Goal: Information Seeking & Learning: Learn about a topic

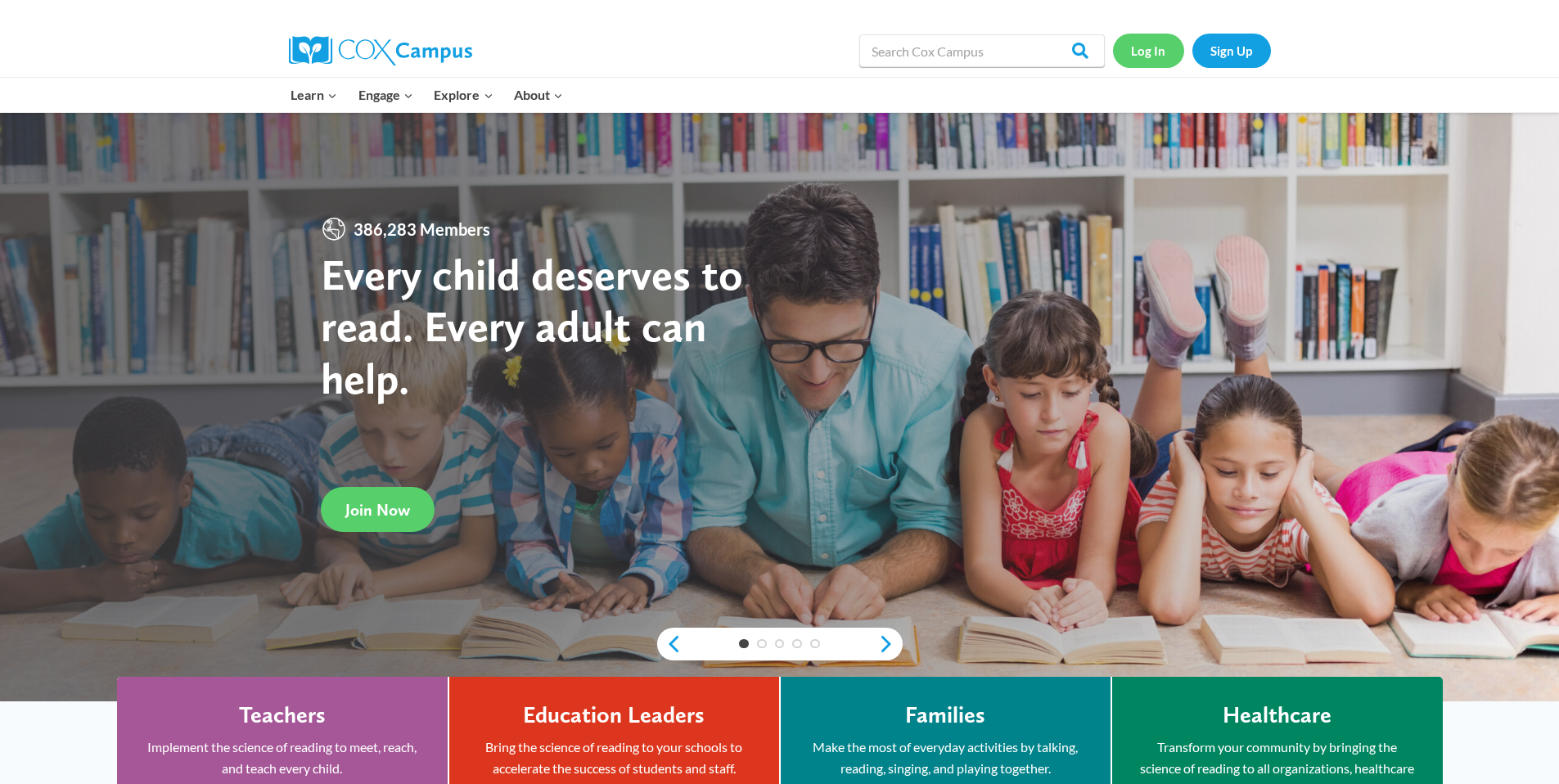
click at [1149, 50] on link "Log In" at bounding box center [1148, 49] width 71 height 33
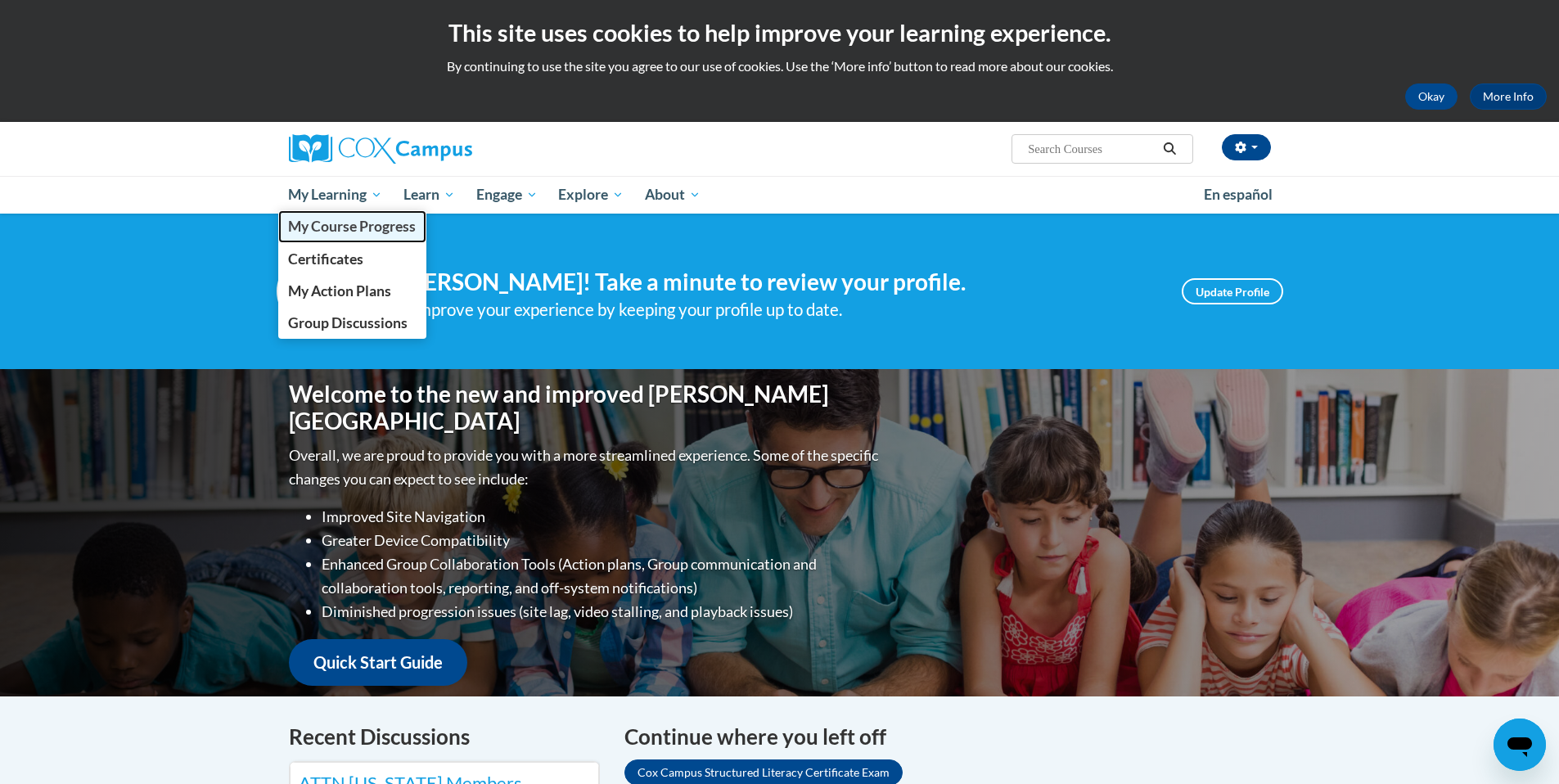
click at [330, 230] on span "My Course Progress" at bounding box center [352, 226] width 128 height 17
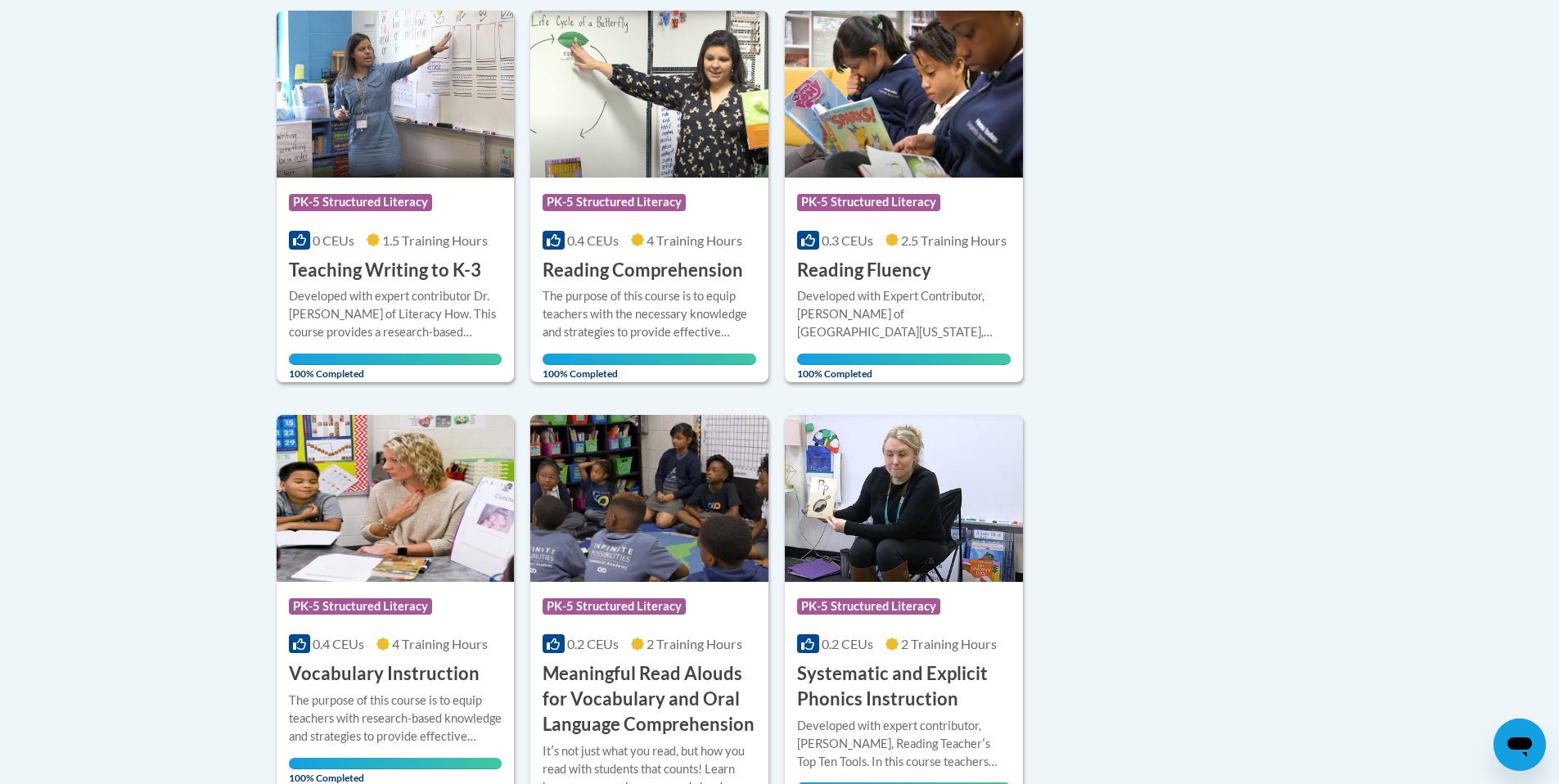
scroll to position [307, 0]
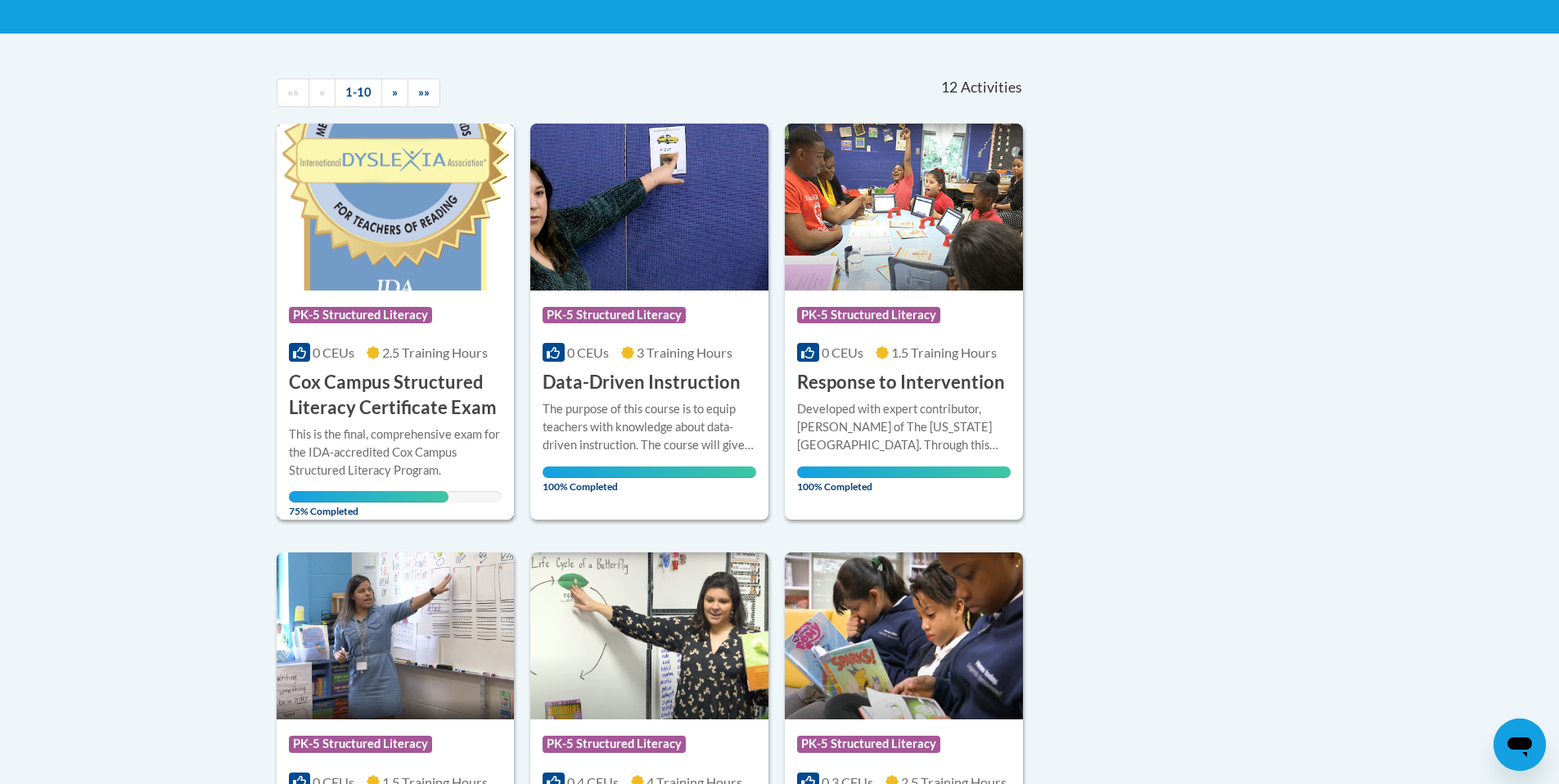
click at [410, 230] on img at bounding box center [395, 207] width 238 height 167
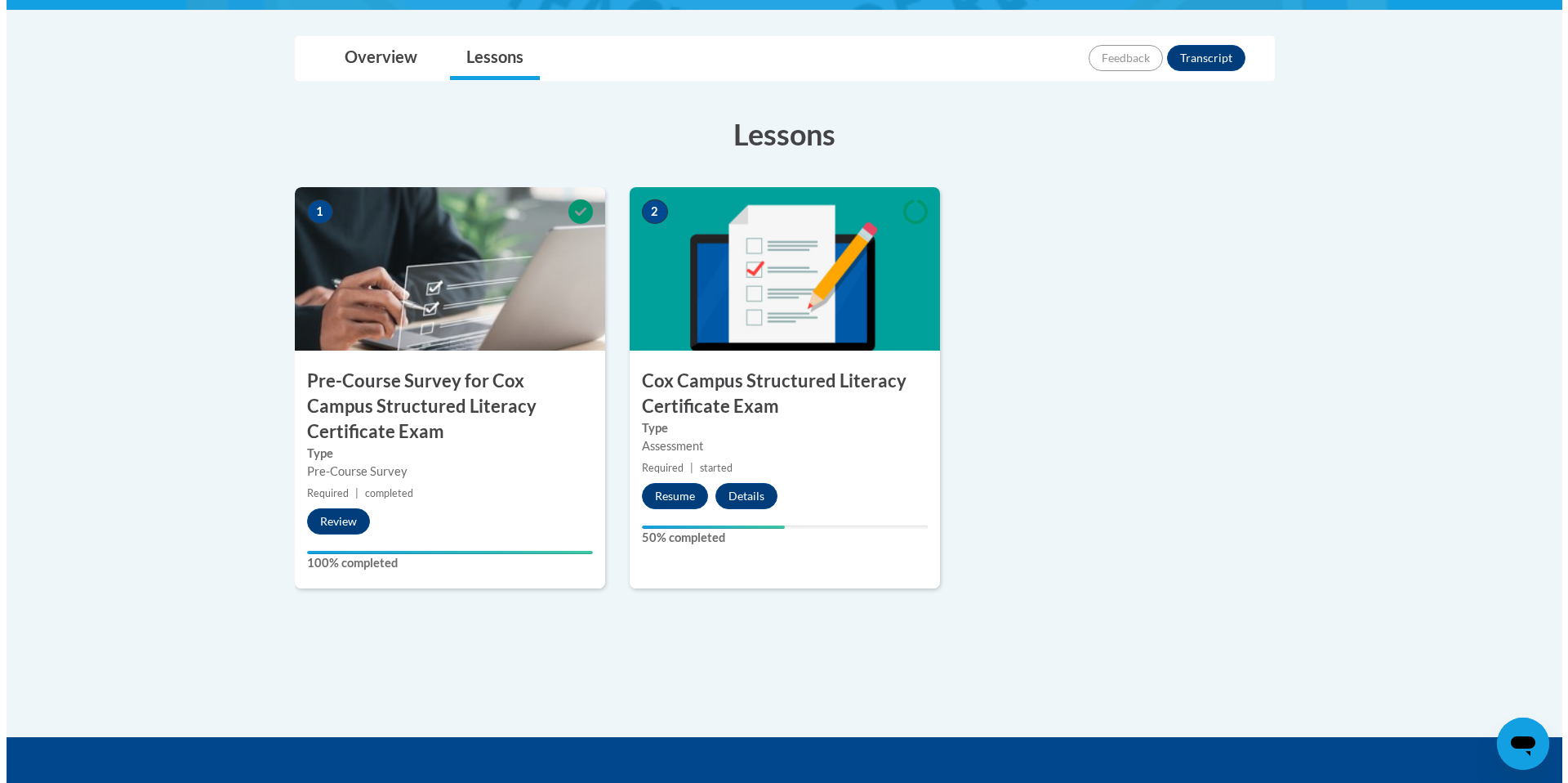
scroll to position [526, 0]
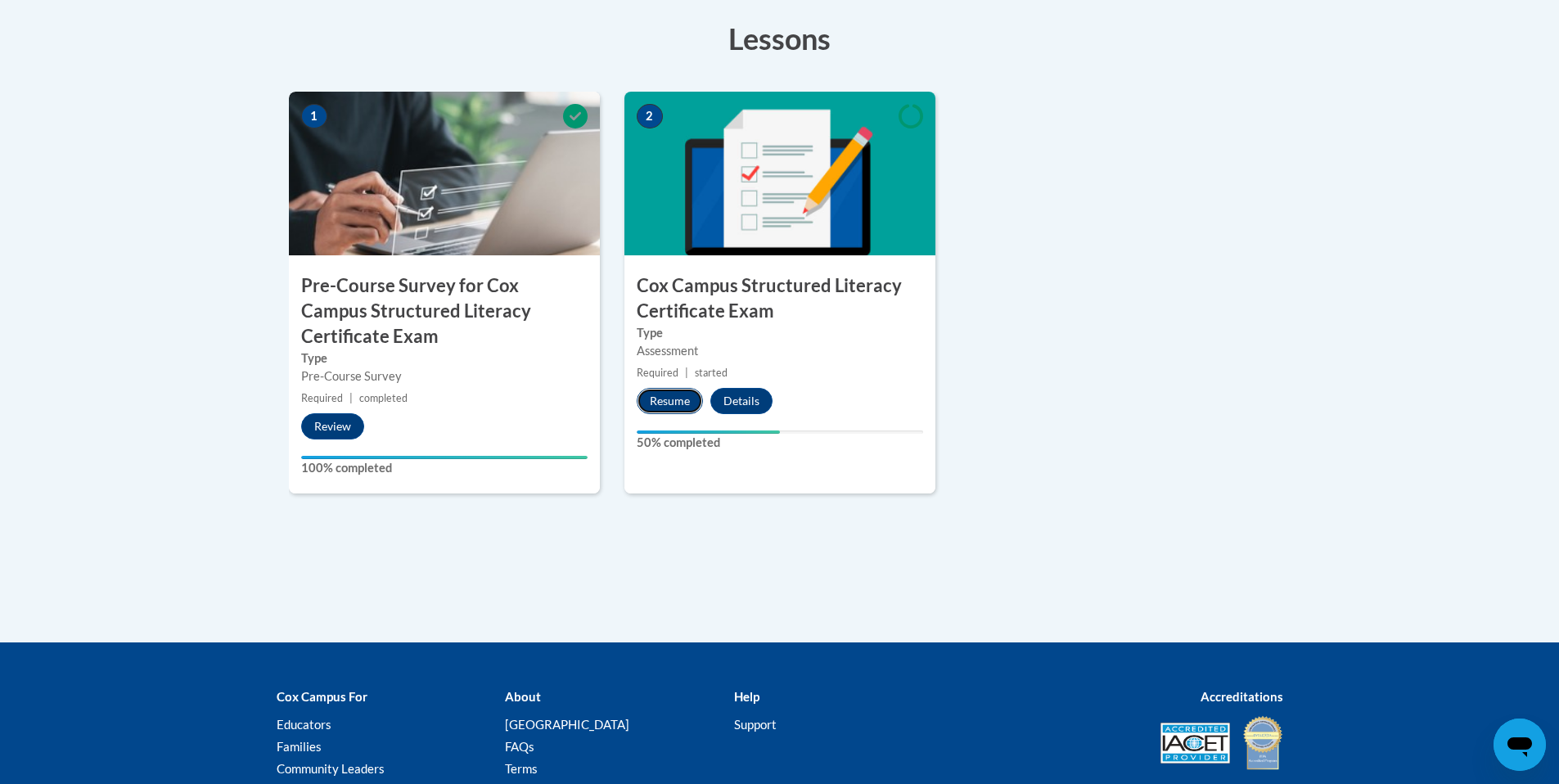
click at [685, 400] on button "Resume" at bounding box center [670, 401] width 67 height 26
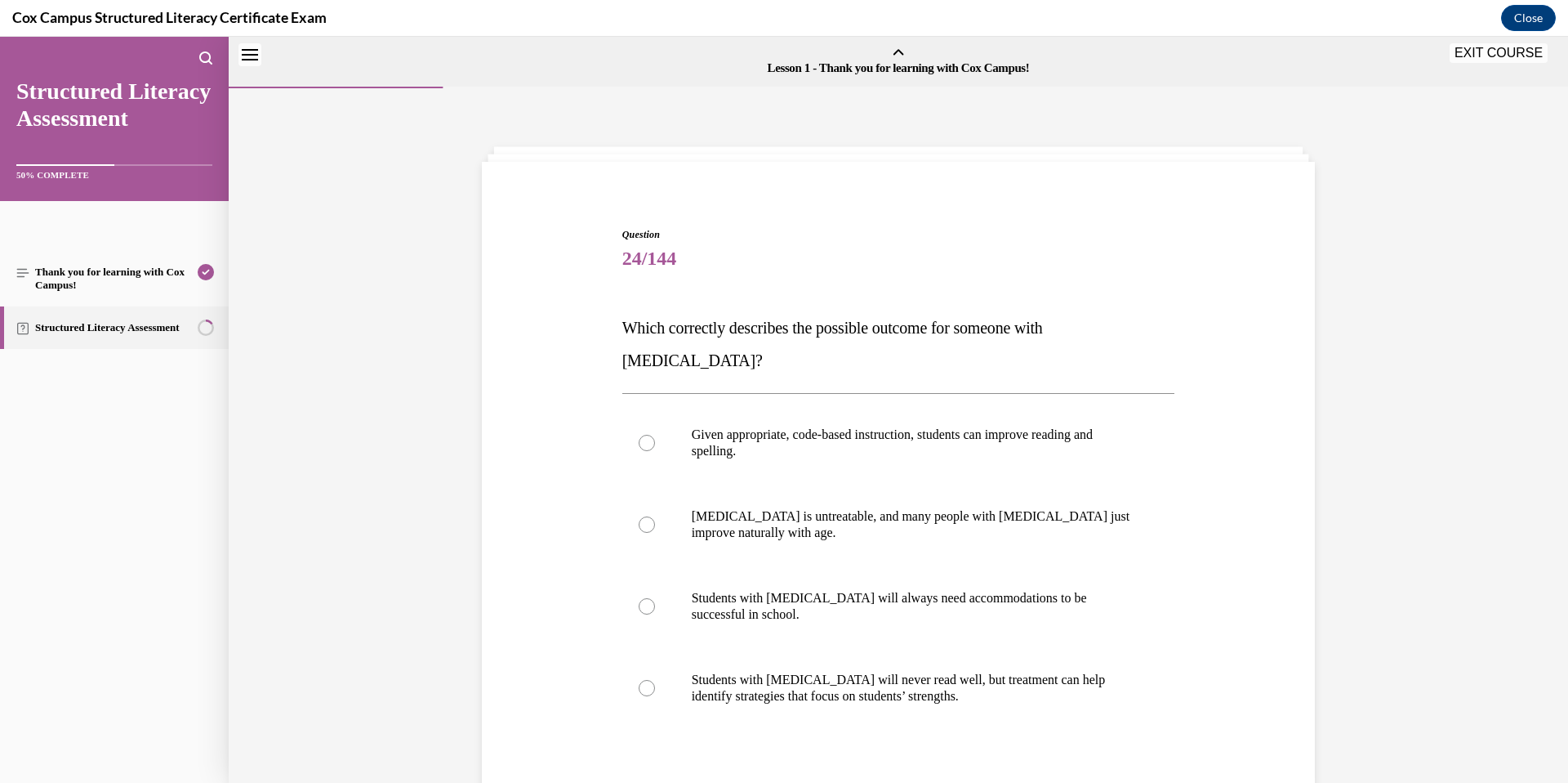
scroll to position [50, 0]
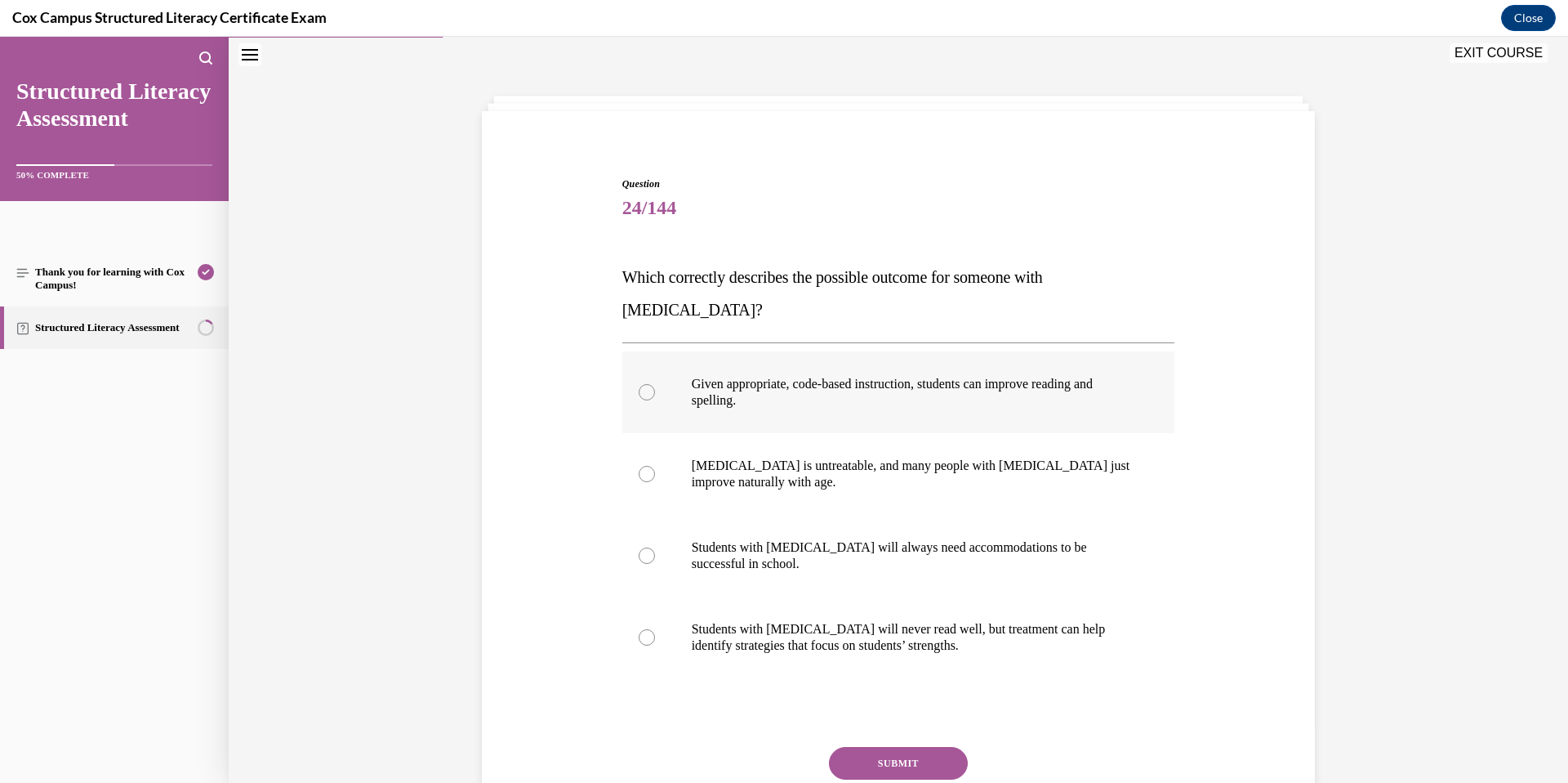
click at [784, 376] on p "Given appropriate, code-based instruction, students can improve reading and spe…" at bounding box center [913, 392] width 443 height 32
click at [655, 384] on input "Given appropriate, code-based instruction, students can improve reading and spe…" at bounding box center [646, 392] width 16 height 16
radio input "true"
click at [879, 746] on button "SUBMIT" at bounding box center [898, 763] width 139 height 32
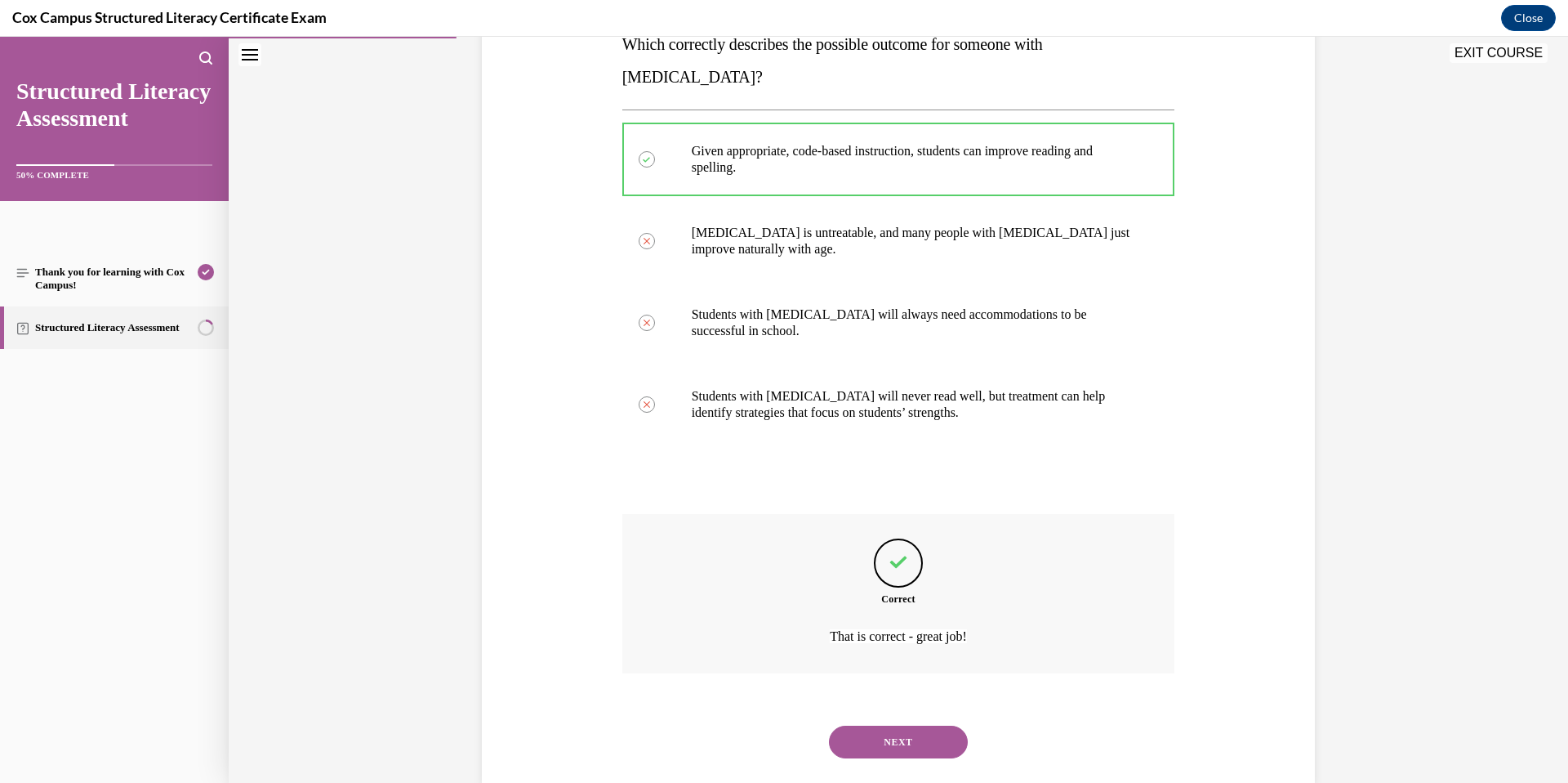
click at [892, 725] on button "NEXT" at bounding box center [898, 741] width 139 height 32
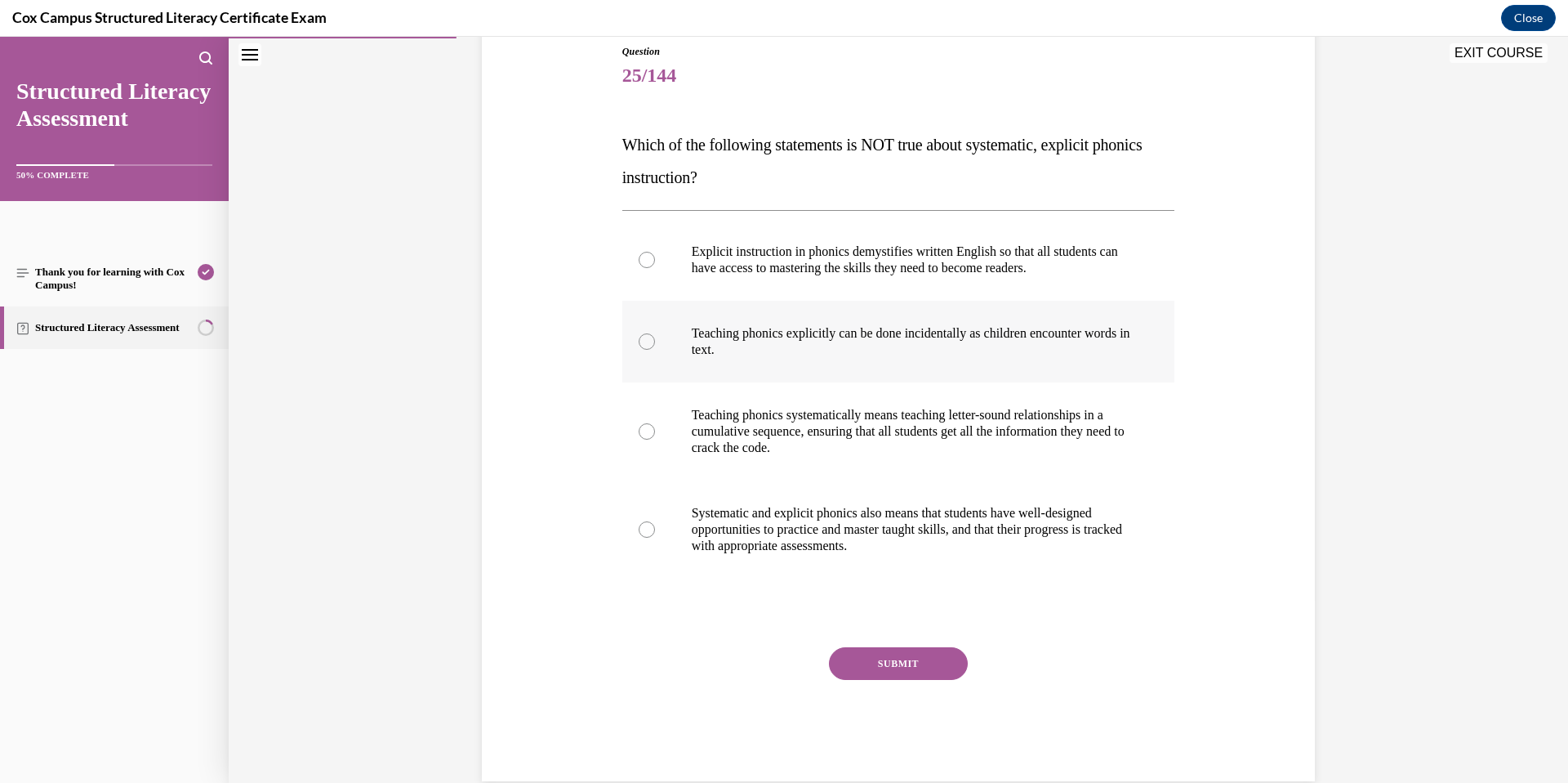
click at [876, 350] on p "Teaching phonics explicitly can be done incidentally as children encounter word…" at bounding box center [913, 342] width 443 height 32
click at [655, 349] on input "Teaching phonics explicitly can be done incidentally as children encounter word…" at bounding box center [646, 341] width 16 height 16
radio input "true"
click at [904, 665] on button "SUBMIT" at bounding box center [898, 663] width 139 height 32
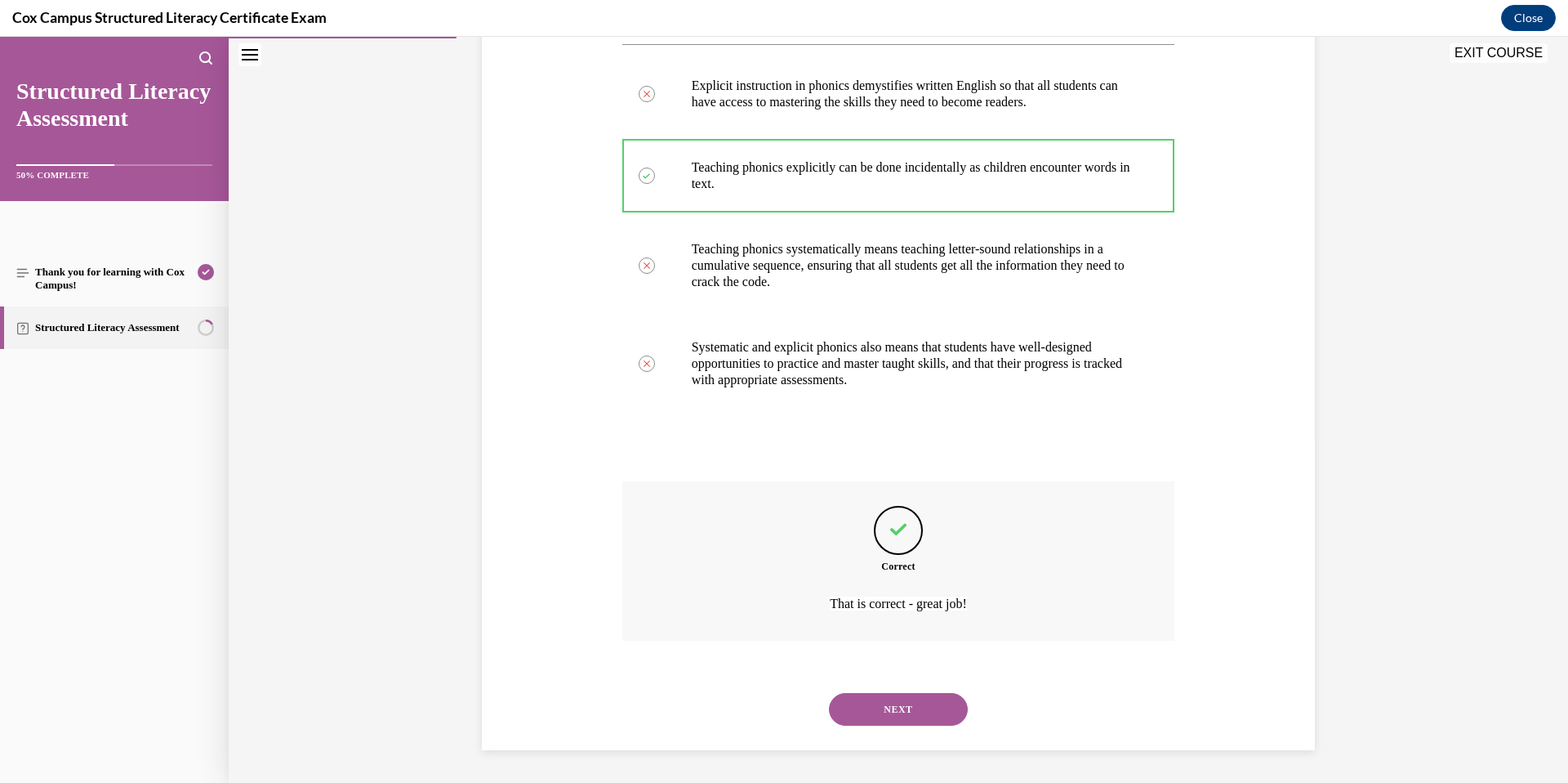
click at [899, 710] on button "NEXT" at bounding box center [898, 709] width 139 height 32
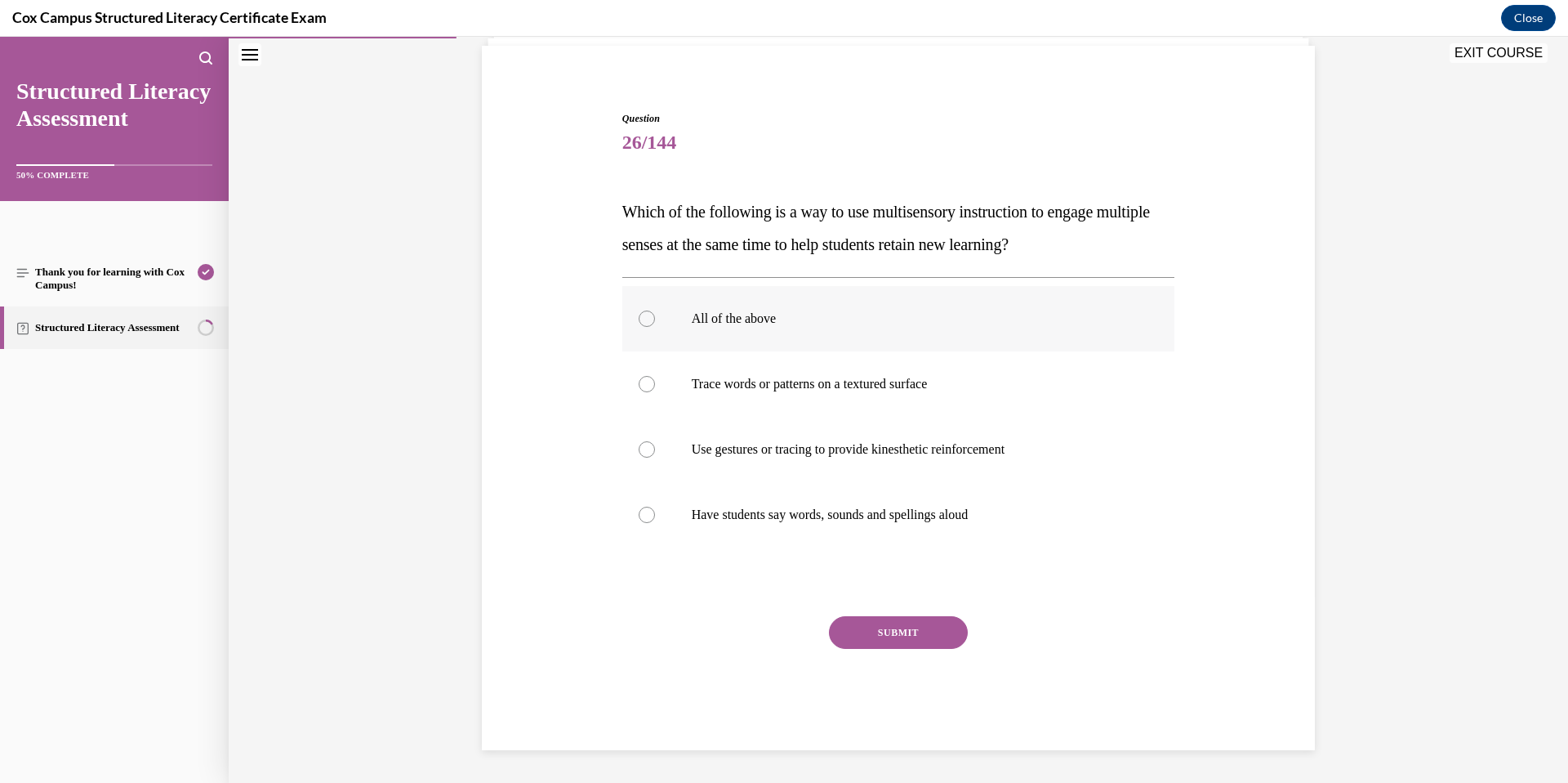
click at [775, 317] on p "All of the above" at bounding box center [913, 318] width 443 height 16
click at [655, 317] on input "All of the above" at bounding box center [646, 318] width 16 height 16
radio input "true"
click at [878, 624] on button "SUBMIT" at bounding box center [898, 632] width 139 height 32
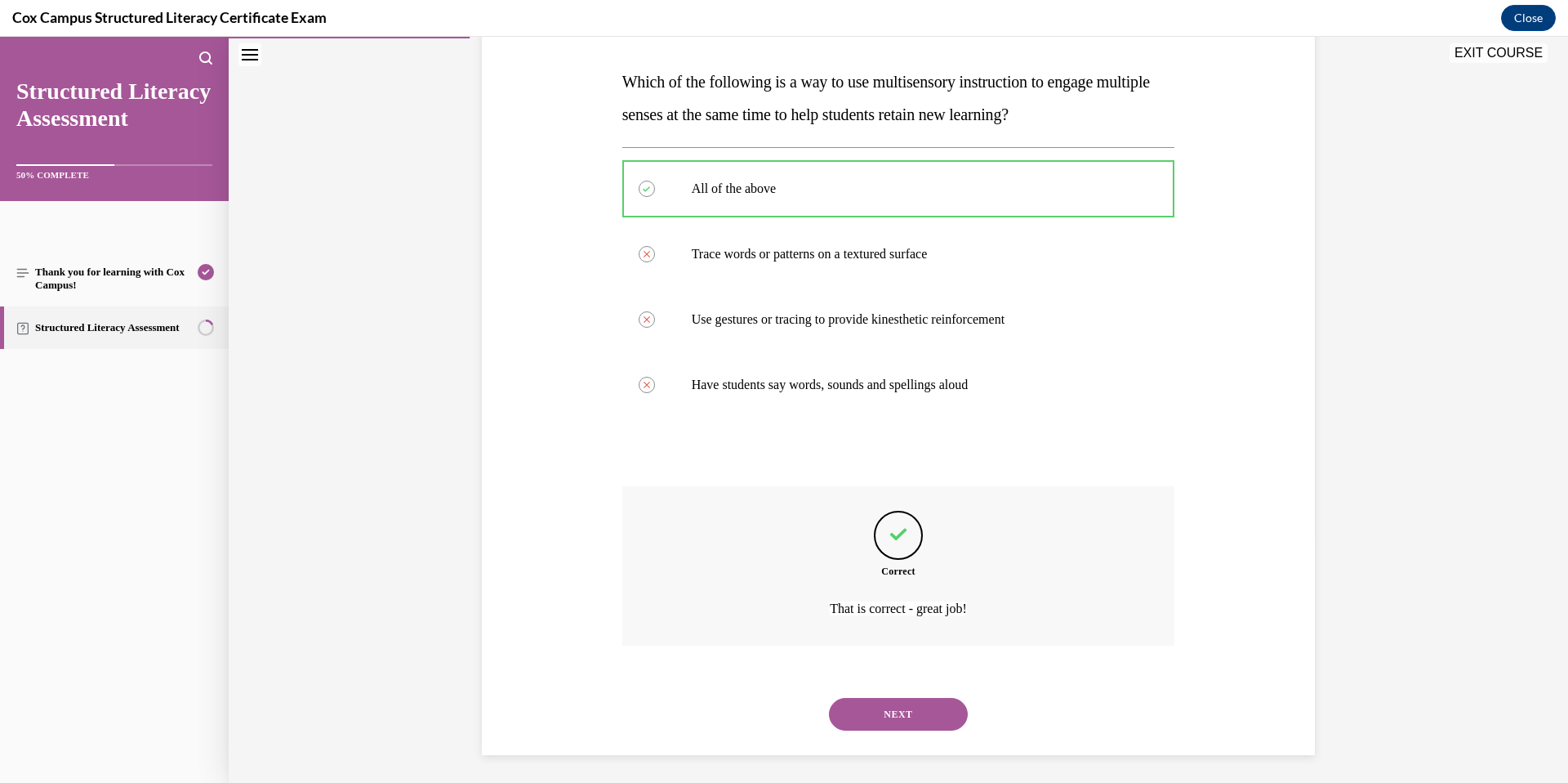
scroll to position [250, 0]
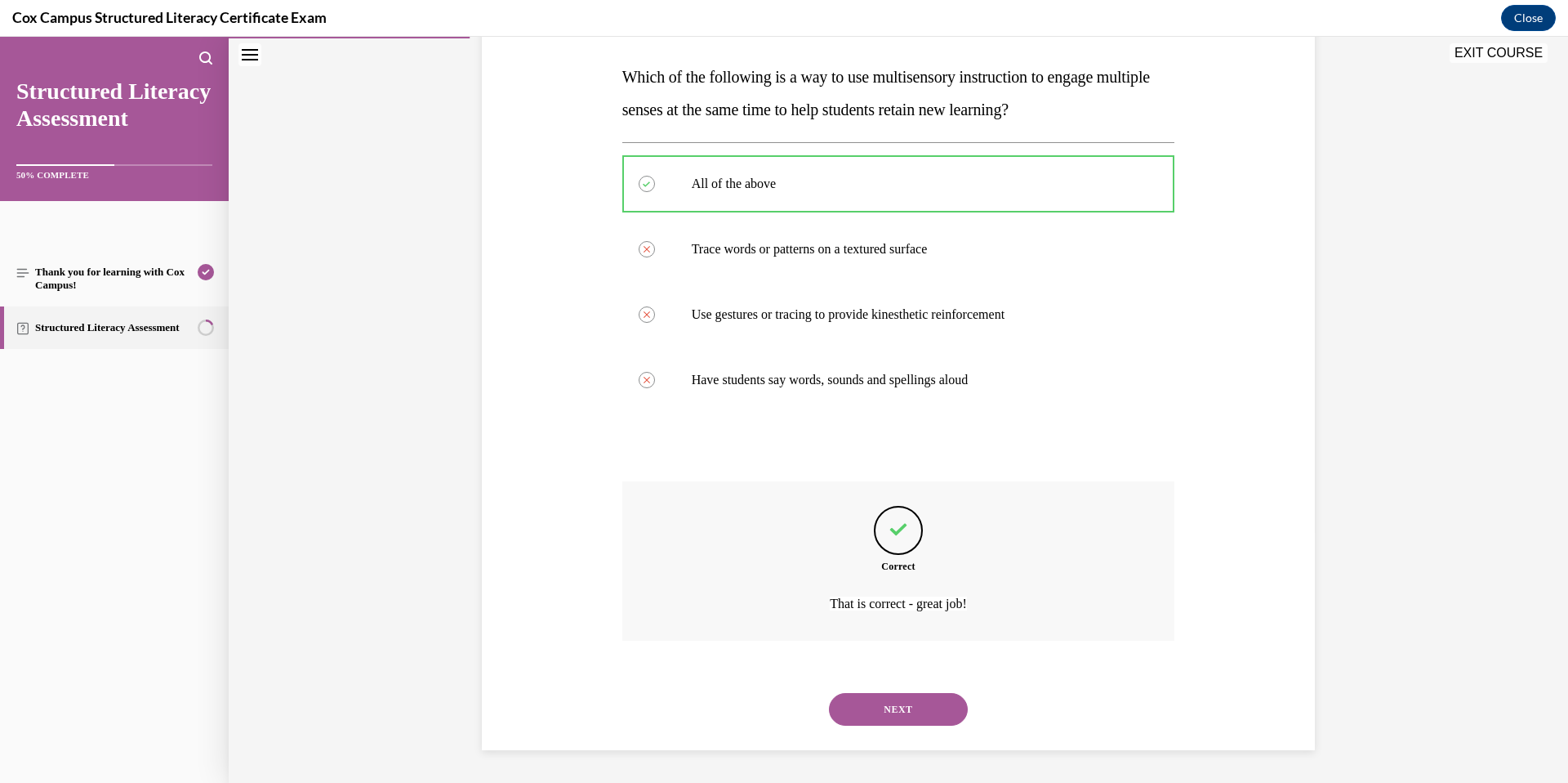
click at [917, 698] on button "NEXT" at bounding box center [898, 709] width 139 height 32
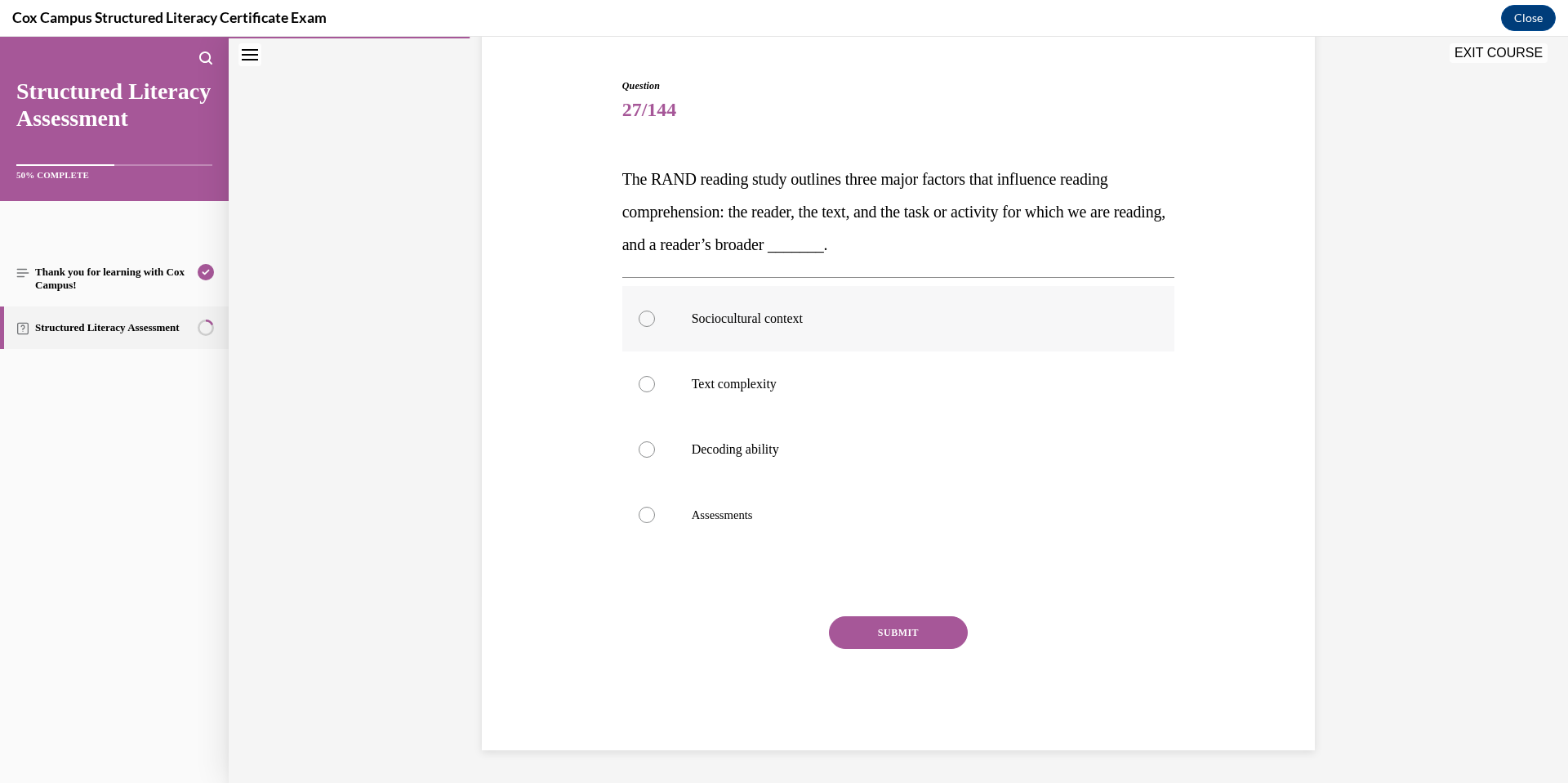
click at [794, 322] on p "Sociocultural context" at bounding box center [913, 318] width 443 height 16
click at [655, 322] on input "Sociocultural context" at bounding box center [646, 318] width 16 height 16
radio input "true"
click at [907, 628] on button "SUBMIT" at bounding box center [898, 632] width 139 height 32
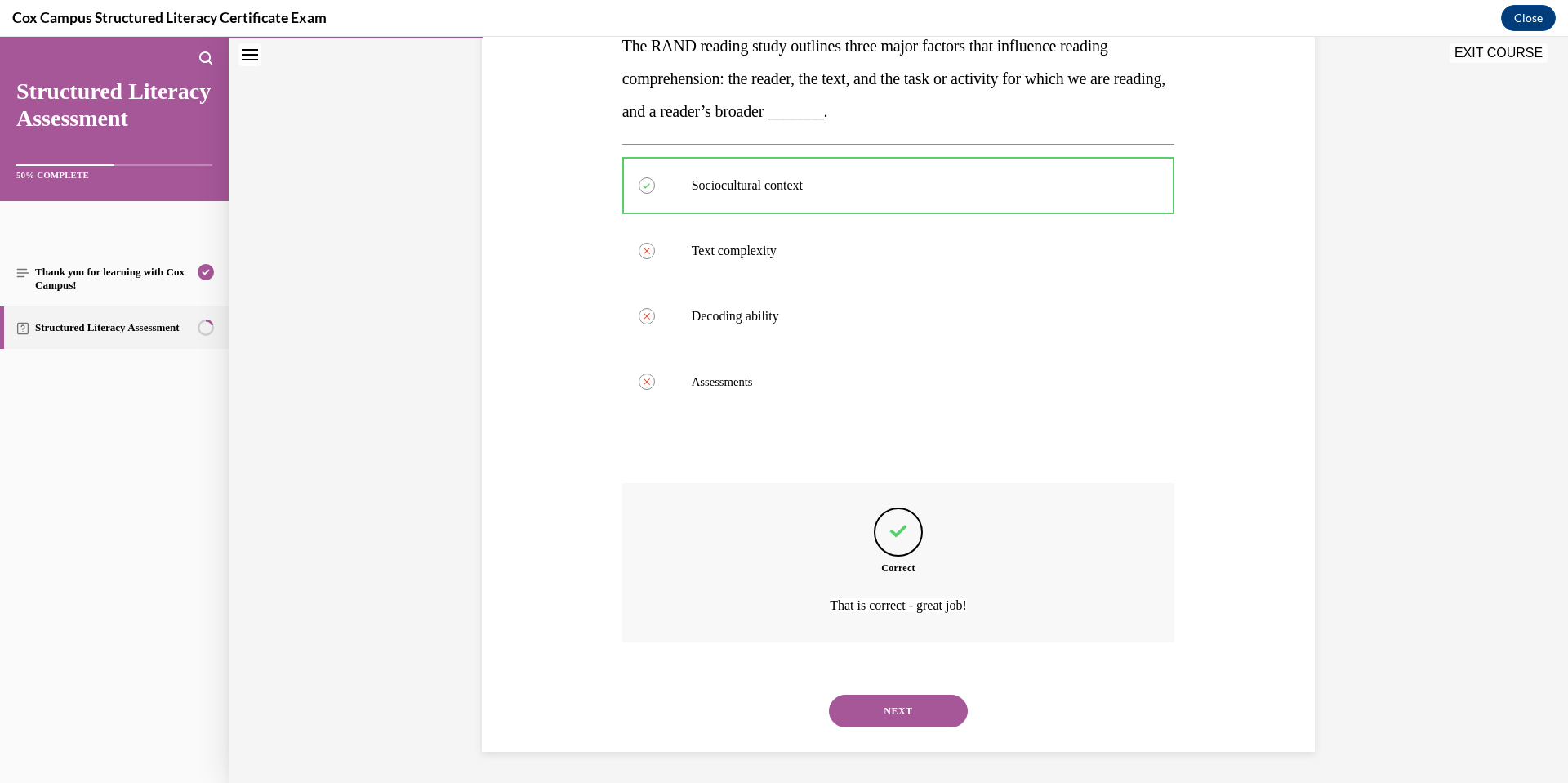
scroll to position [285, 0]
click at [904, 703] on button "NEXT" at bounding box center [898, 709] width 139 height 32
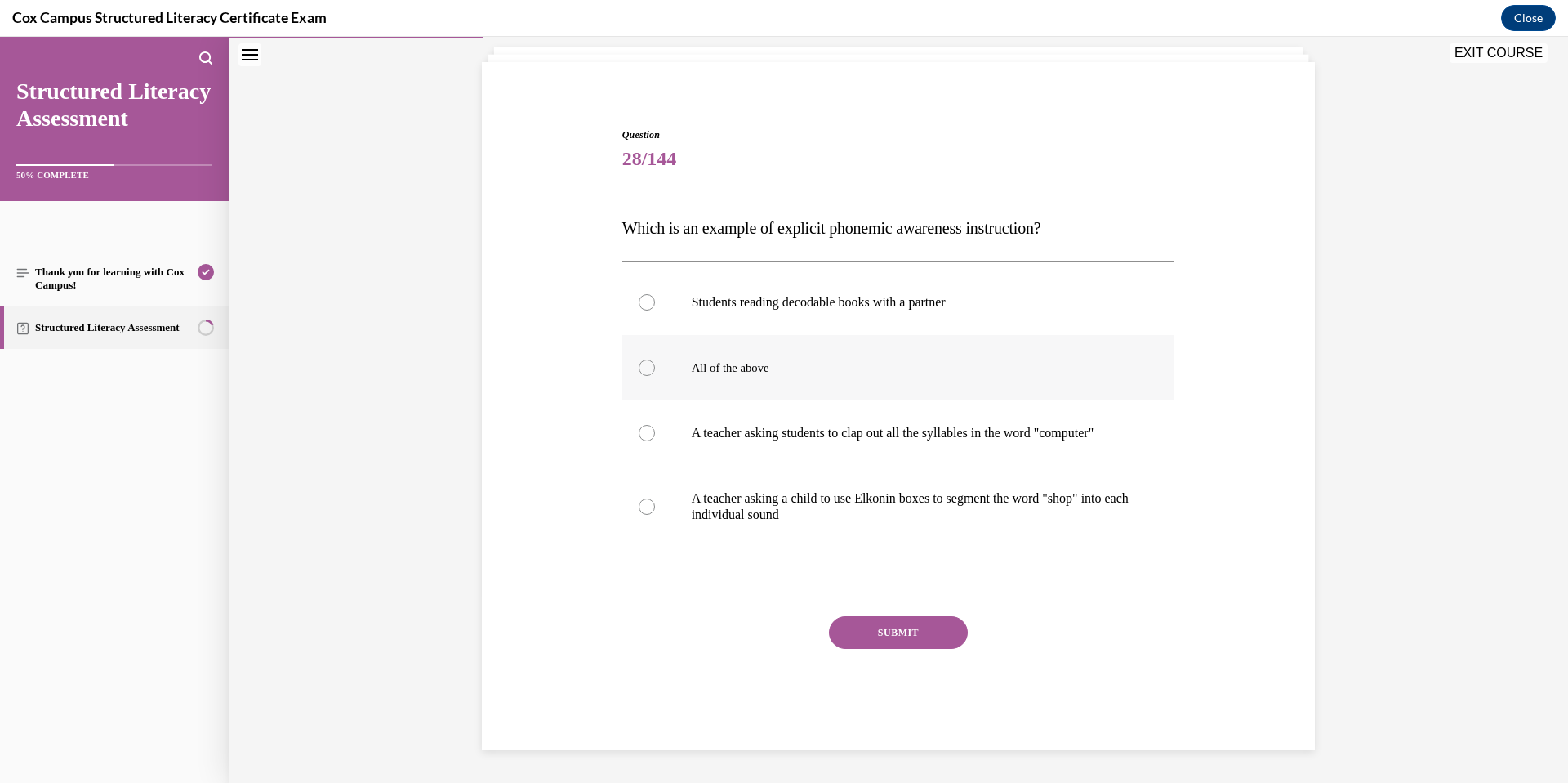
click at [889, 369] on label "All of the above" at bounding box center [899, 367] width 553 height 66
click at [655, 369] on input "All of the above" at bounding box center [646, 367] width 16 height 16
radio input "true"
click at [933, 633] on button "SUBMIT" at bounding box center [898, 632] width 139 height 32
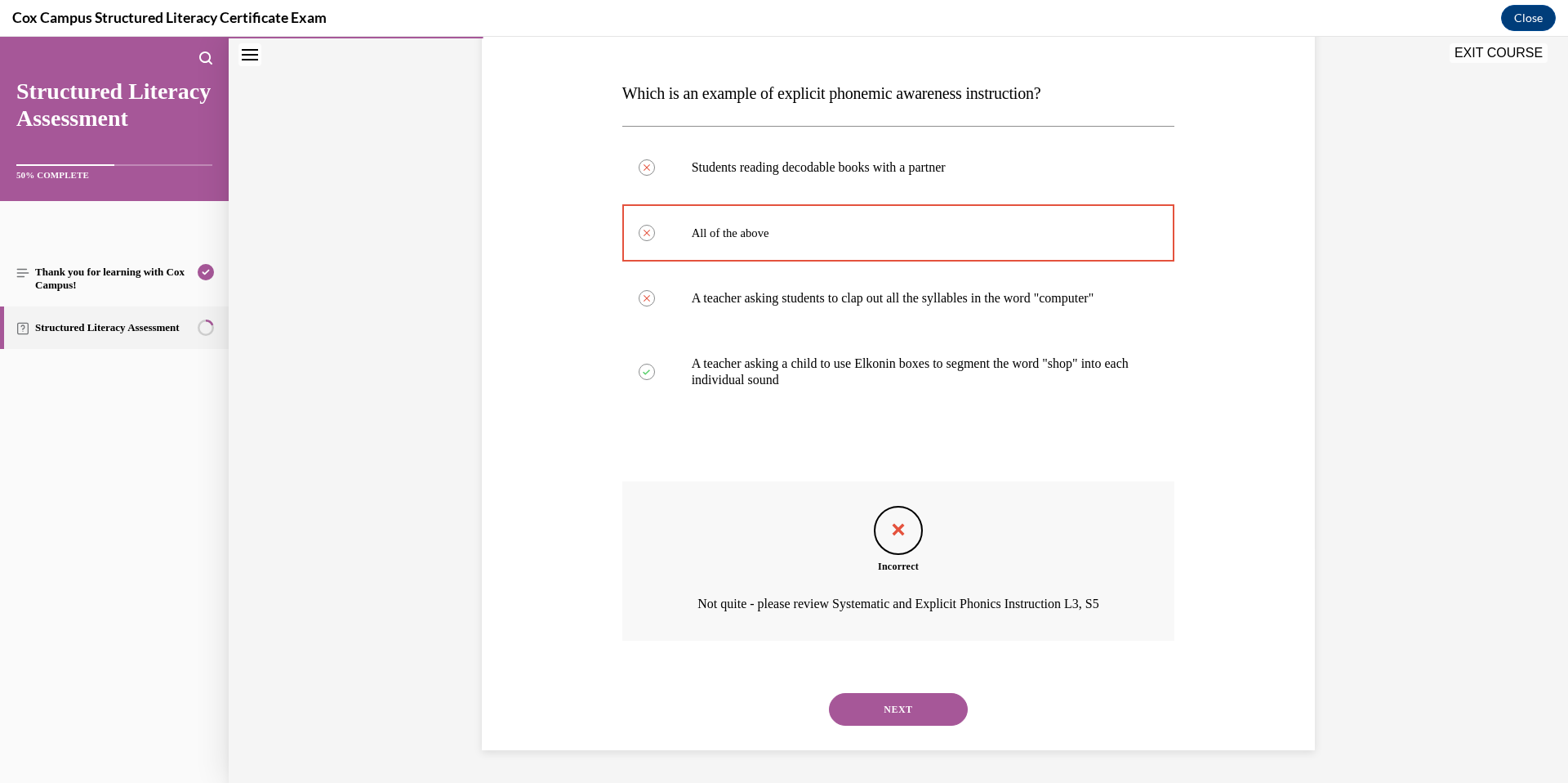
scroll to position [251, 0]
click at [921, 705] on button "NEXT" at bounding box center [898, 709] width 139 height 32
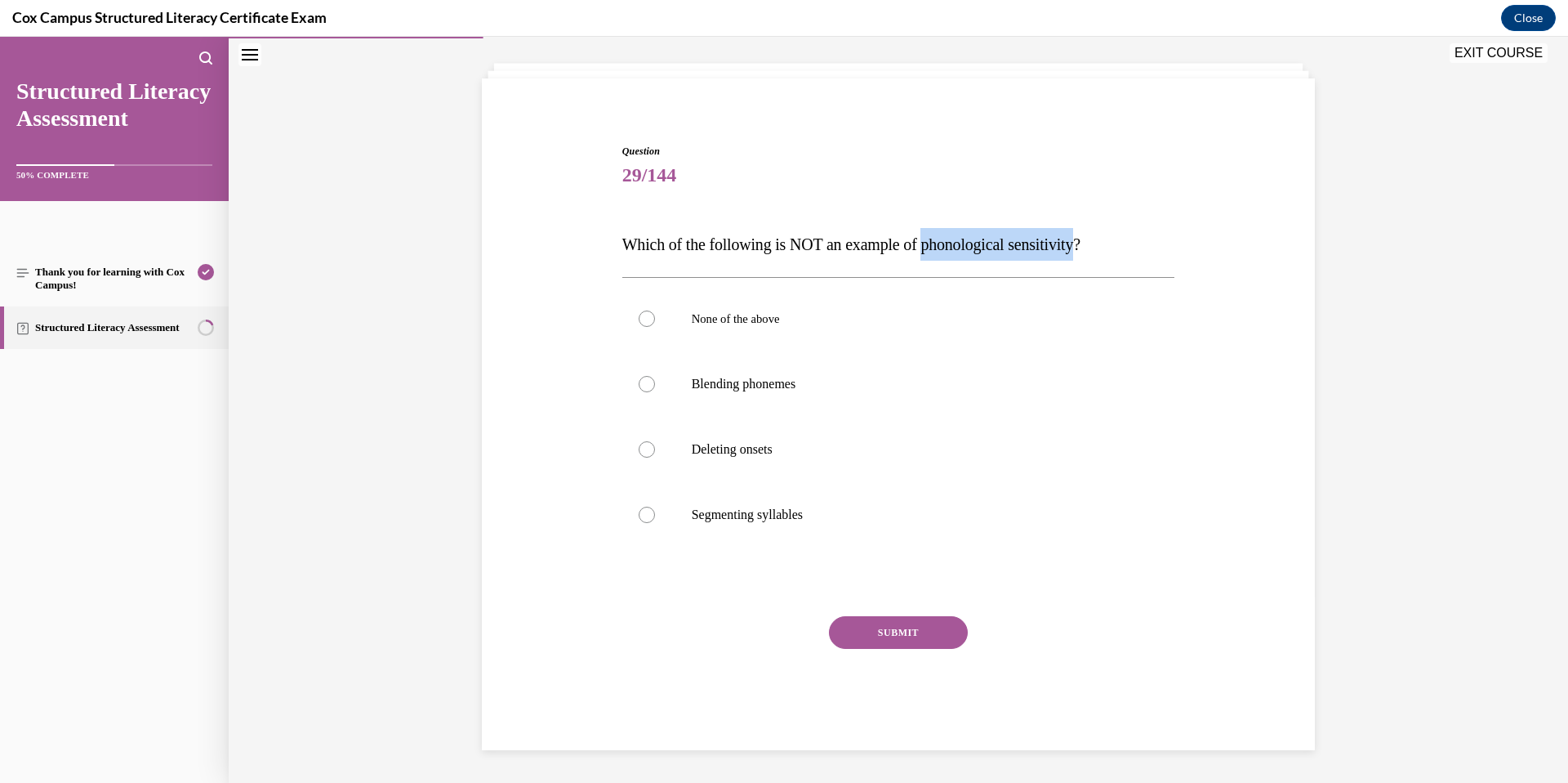
drag, startPoint x: 1099, startPoint y: 244, endPoint x: 933, endPoint y: 246, distance: 166.0
click at [933, 246] on span "Which of the following is NOT an example of phonological sensitivity?" at bounding box center [852, 244] width 458 height 18
copy span "phonological sensitivity"
click at [742, 452] on p "Deleting onsets" at bounding box center [913, 449] width 443 height 16
click at [655, 452] on input "Deleting onsets" at bounding box center [646, 449] width 16 height 16
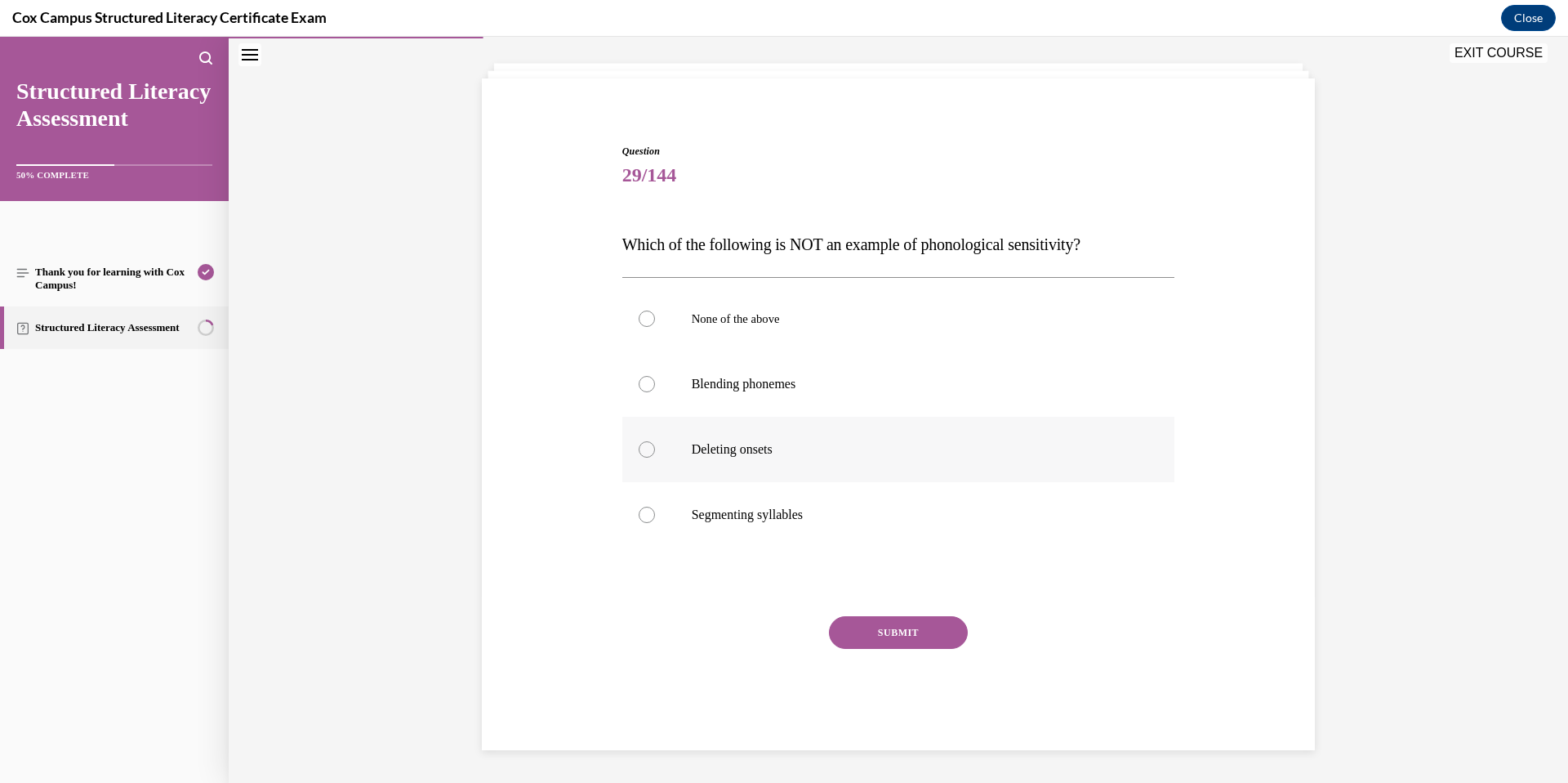
radio input "true"
click at [756, 313] on span "None of the above" at bounding box center [736, 318] width 89 height 13
click at [655, 313] on input "None of the above" at bounding box center [646, 318] width 16 height 16
radio input "true"
click at [884, 626] on button "SUBMIT" at bounding box center [898, 632] width 139 height 32
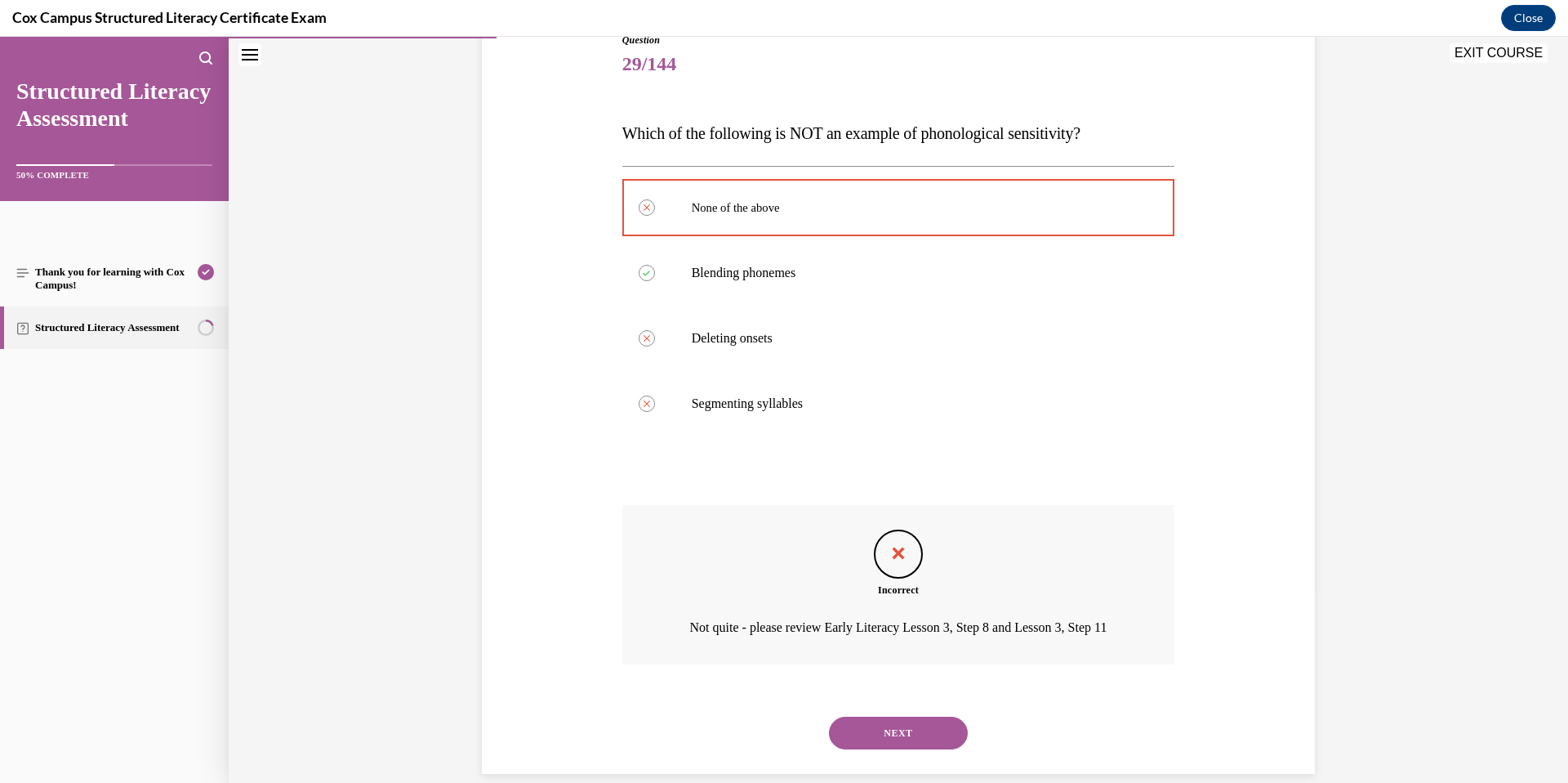
scroll to position [241, 0]
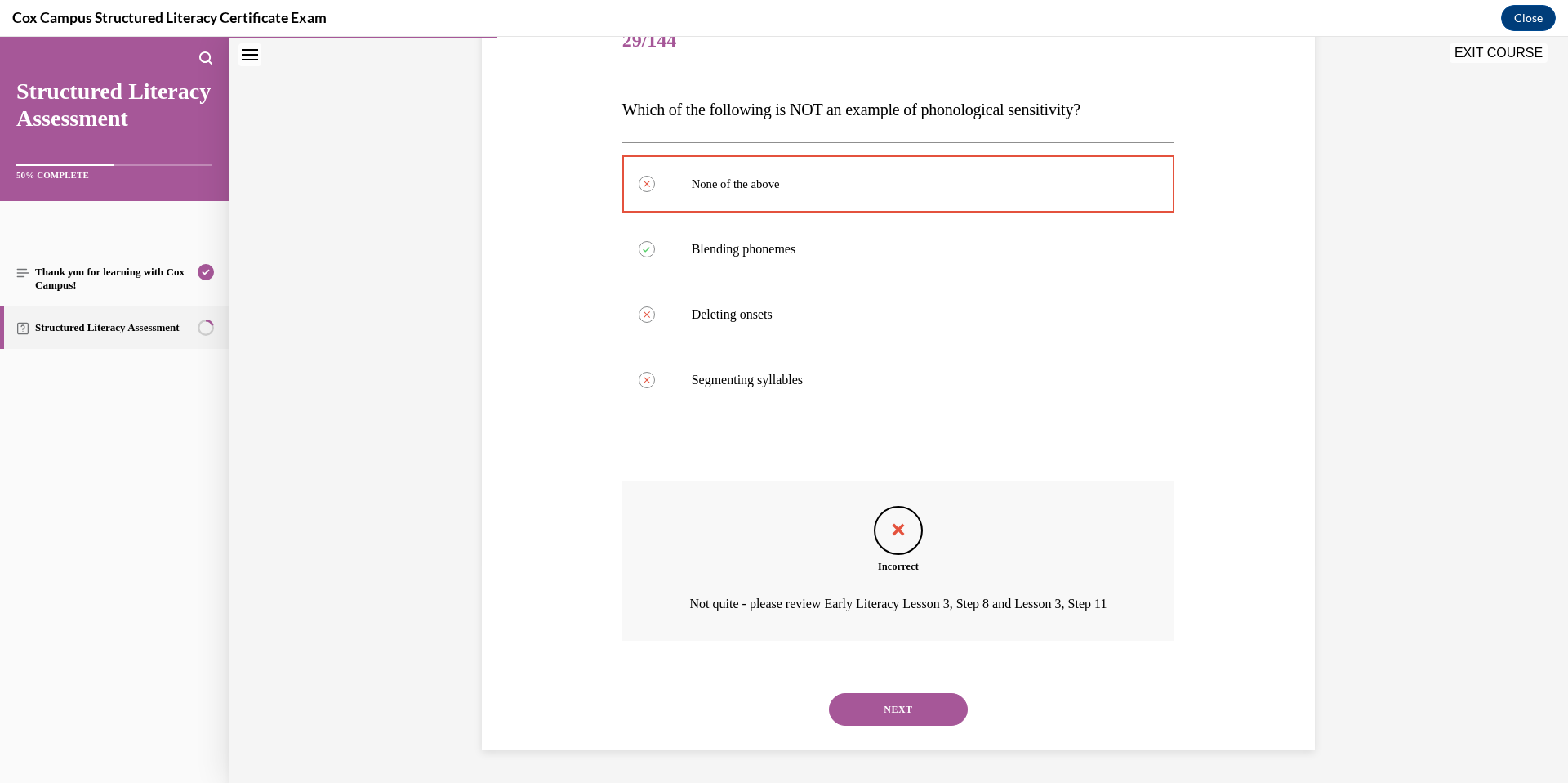
click at [891, 707] on button "NEXT" at bounding box center [898, 709] width 139 height 32
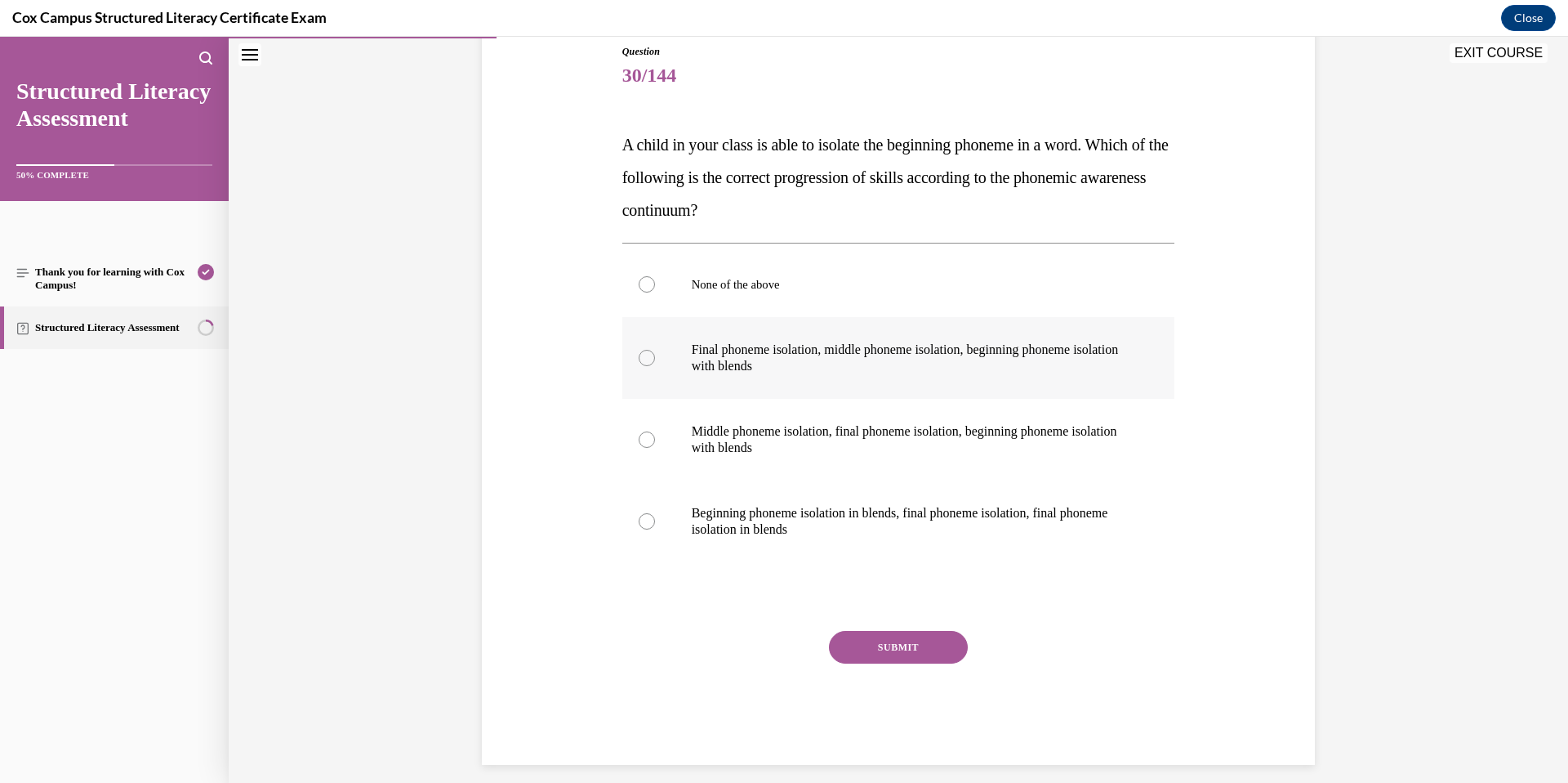
click at [775, 375] on label "Final phoneme isolation, middle phoneme isolation, beginning phoneme isolation …" at bounding box center [899, 358] width 553 height 82
click at [655, 366] on input "Final phoneme isolation, middle phoneme isolation, beginning phoneme isolation …" at bounding box center [646, 357] width 16 height 16
radio input "true"
click at [891, 655] on button "SUBMIT" at bounding box center [898, 647] width 139 height 32
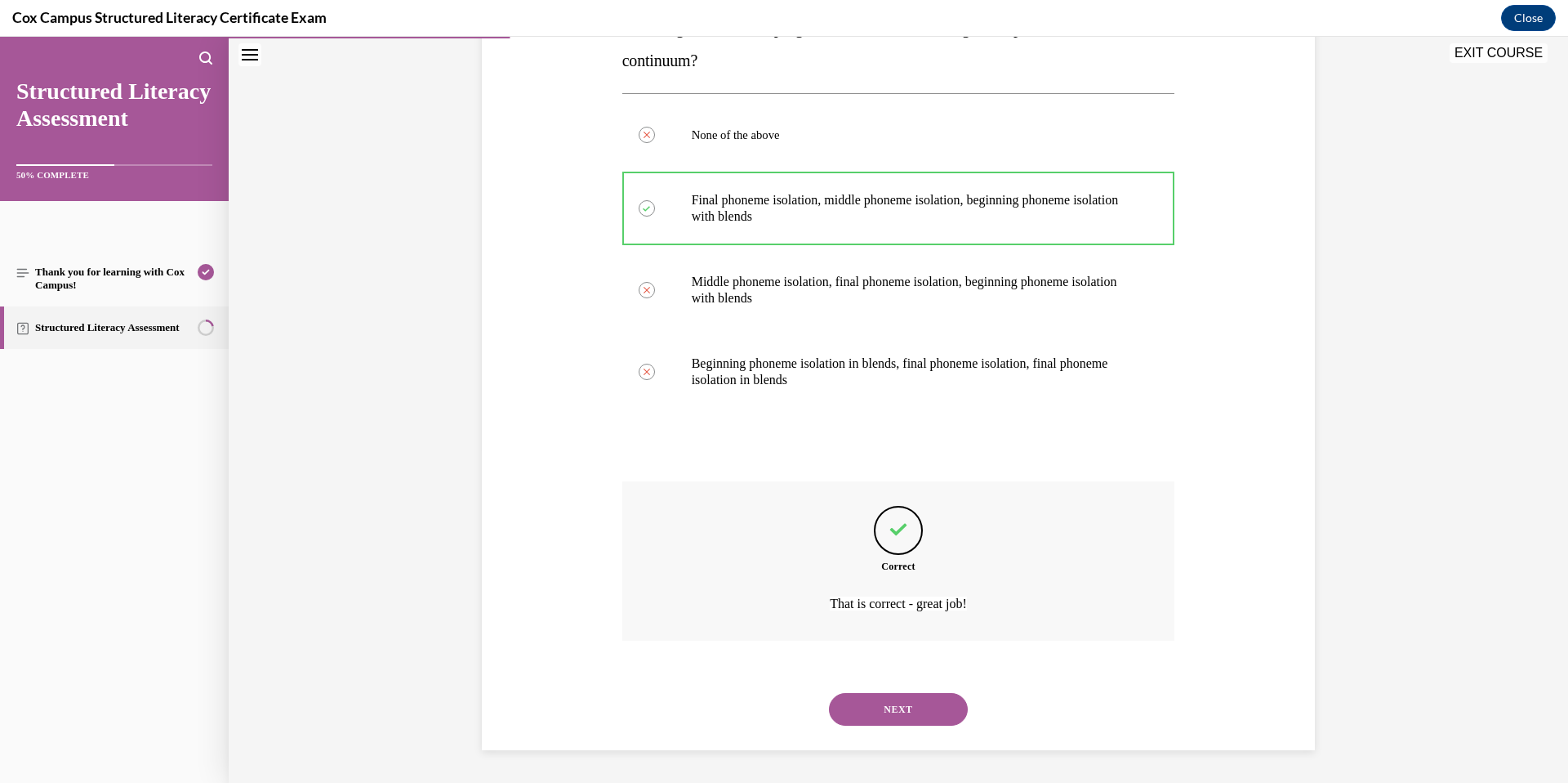
click at [885, 705] on button "NEXT" at bounding box center [898, 709] width 139 height 32
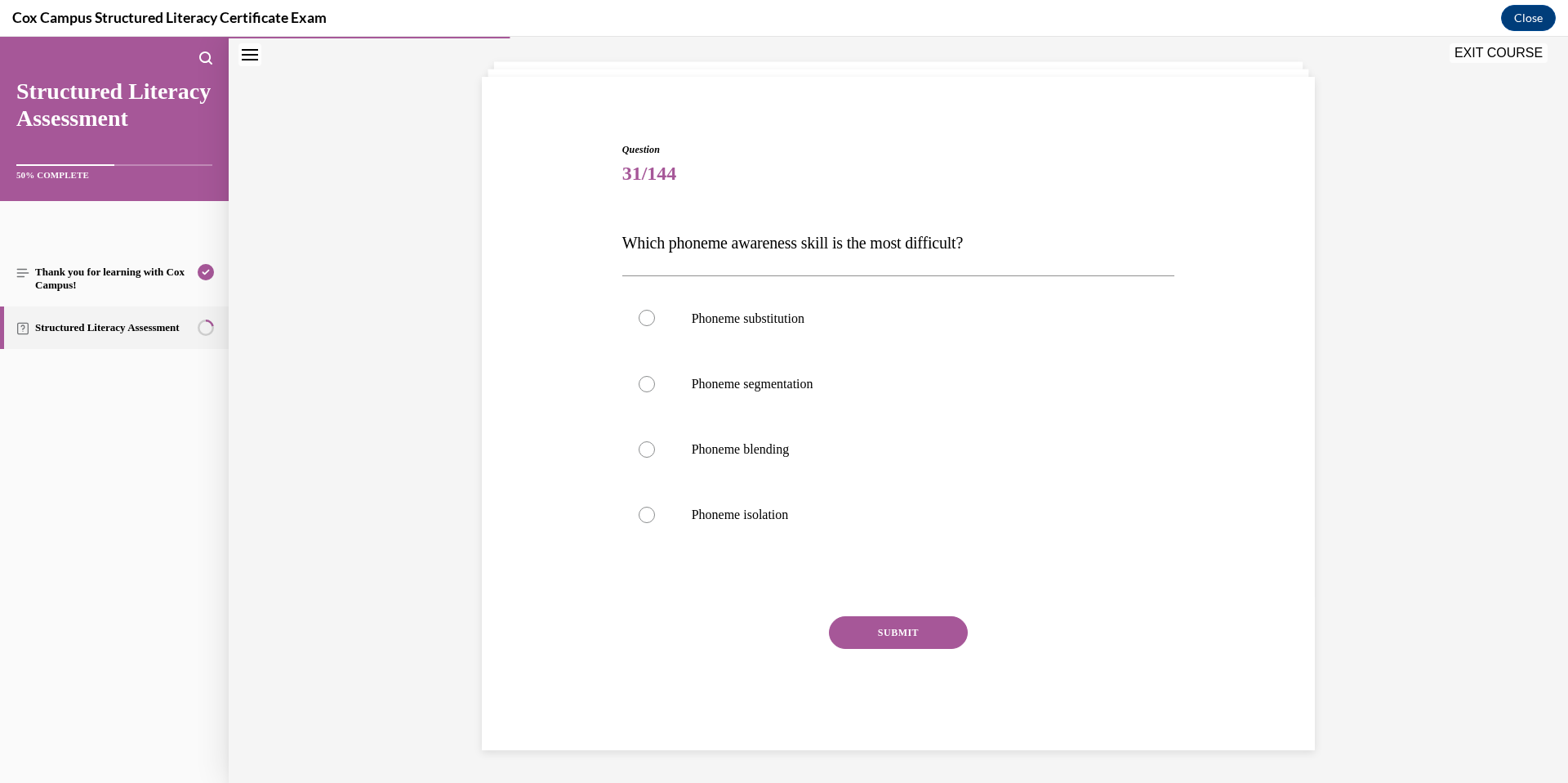
scroll to position [85, 0]
click at [778, 336] on label "Phoneme substitution" at bounding box center [899, 318] width 553 height 67
click at [655, 326] on input "Phoneme substitution" at bounding box center [646, 317] width 16 height 16
radio input "true"
click at [860, 630] on button "SUBMIT" at bounding box center [898, 632] width 139 height 32
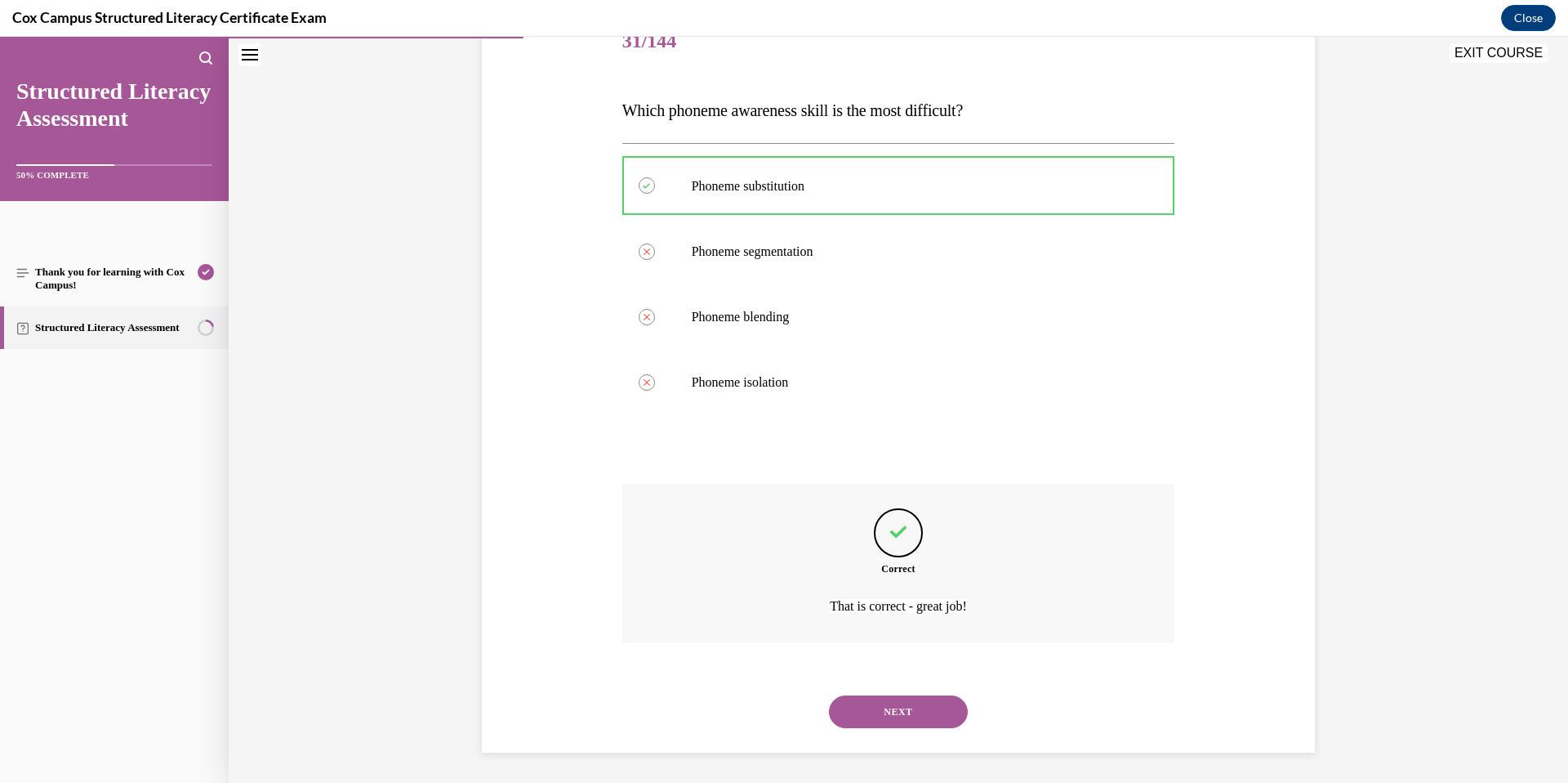
scroll to position [220, 0]
click at [889, 702] on button "NEXT" at bounding box center [898, 709] width 139 height 32
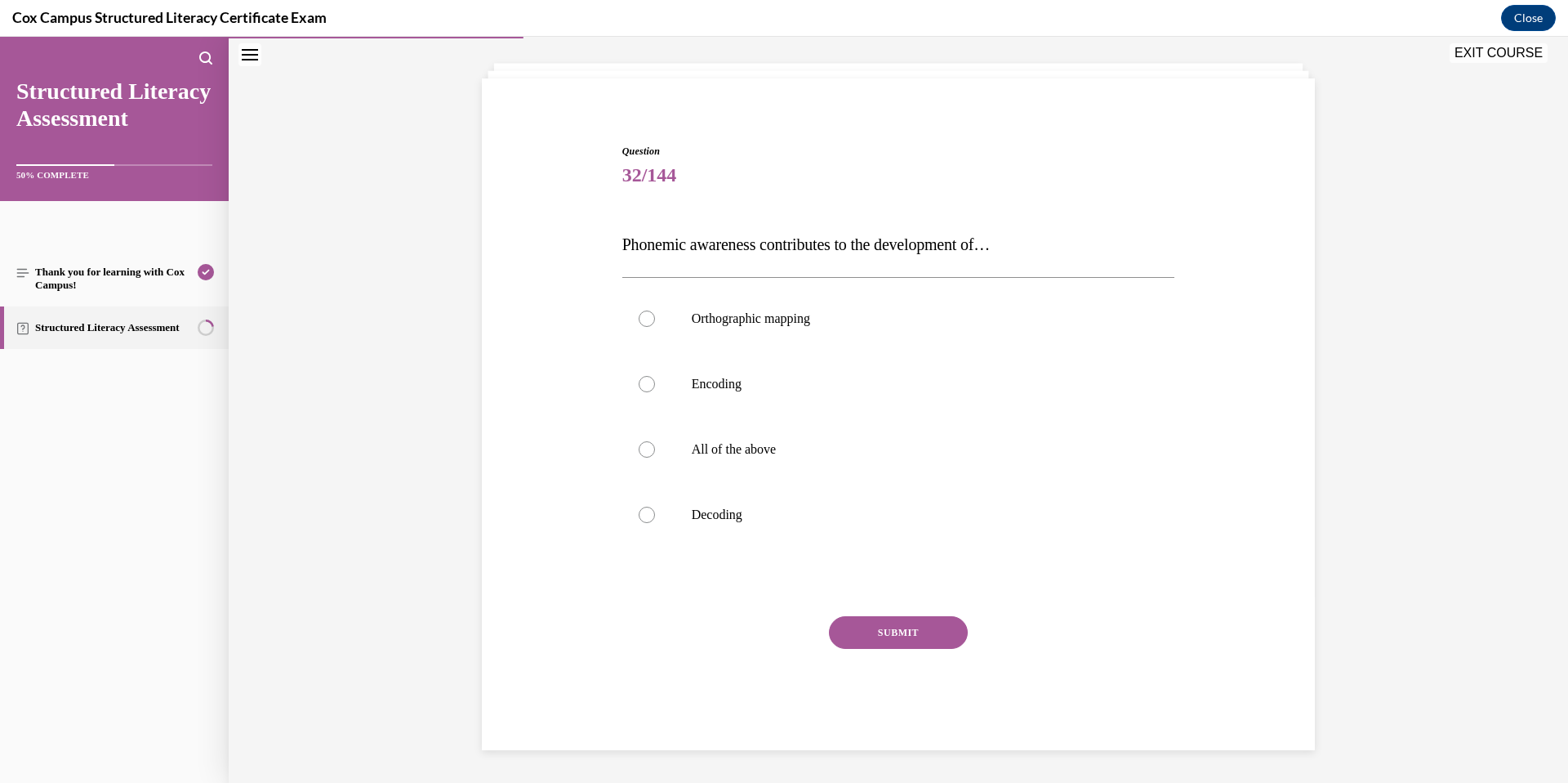
scroll to position [83, 0]
click at [761, 458] on label "All of the above" at bounding box center [899, 449] width 553 height 66
click at [655, 458] on input "All of the above" at bounding box center [646, 449] width 16 height 16
radio input "true"
click at [904, 626] on button "SUBMIT" at bounding box center [898, 632] width 139 height 32
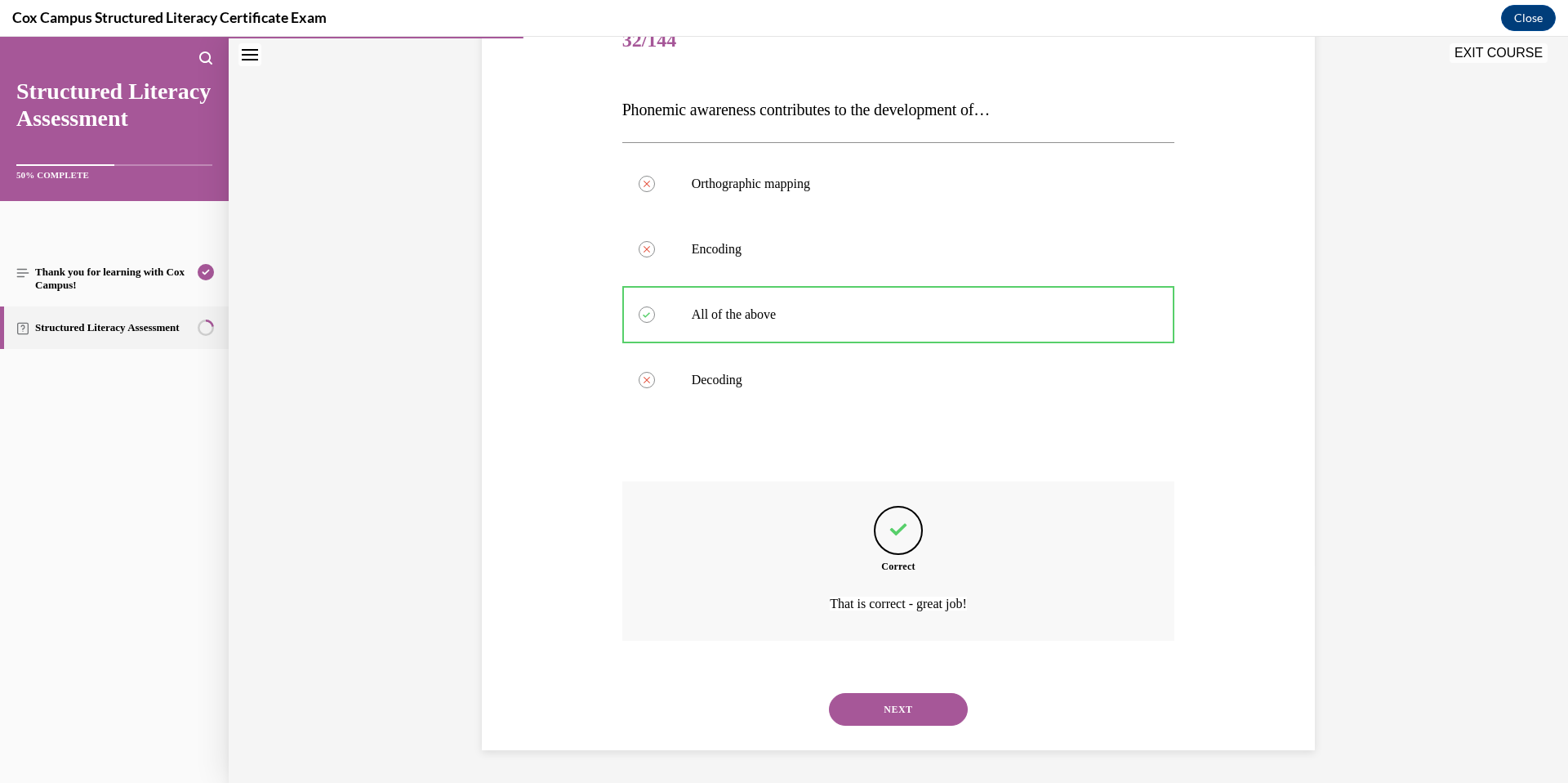
click at [905, 713] on button "NEXT" at bounding box center [898, 709] width 139 height 32
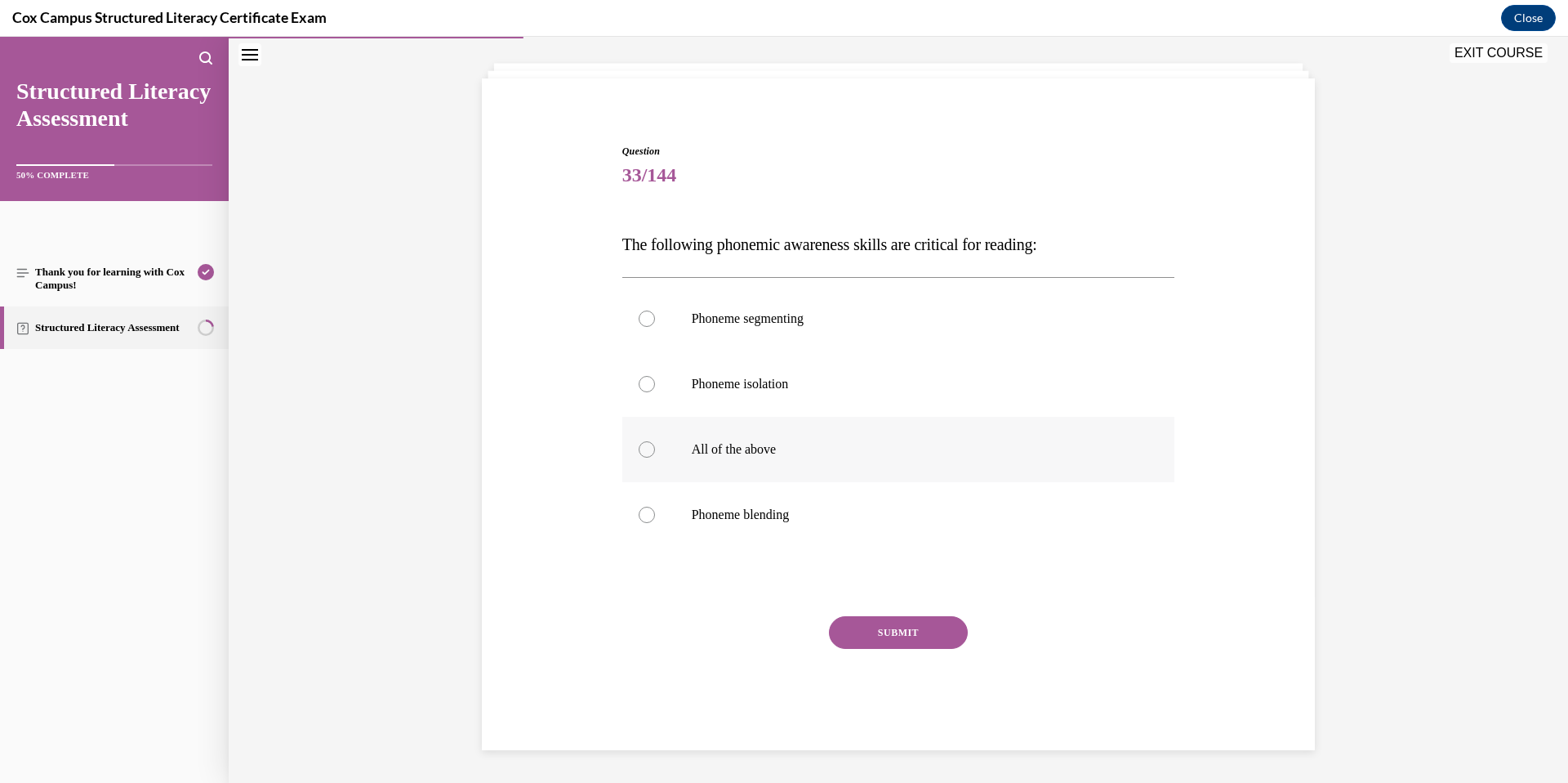
click at [762, 440] on label "All of the above" at bounding box center [899, 449] width 553 height 66
click at [655, 441] on input "All of the above" at bounding box center [646, 449] width 16 height 16
radio input "true"
click at [880, 625] on button "SUBMIT" at bounding box center [898, 632] width 139 height 32
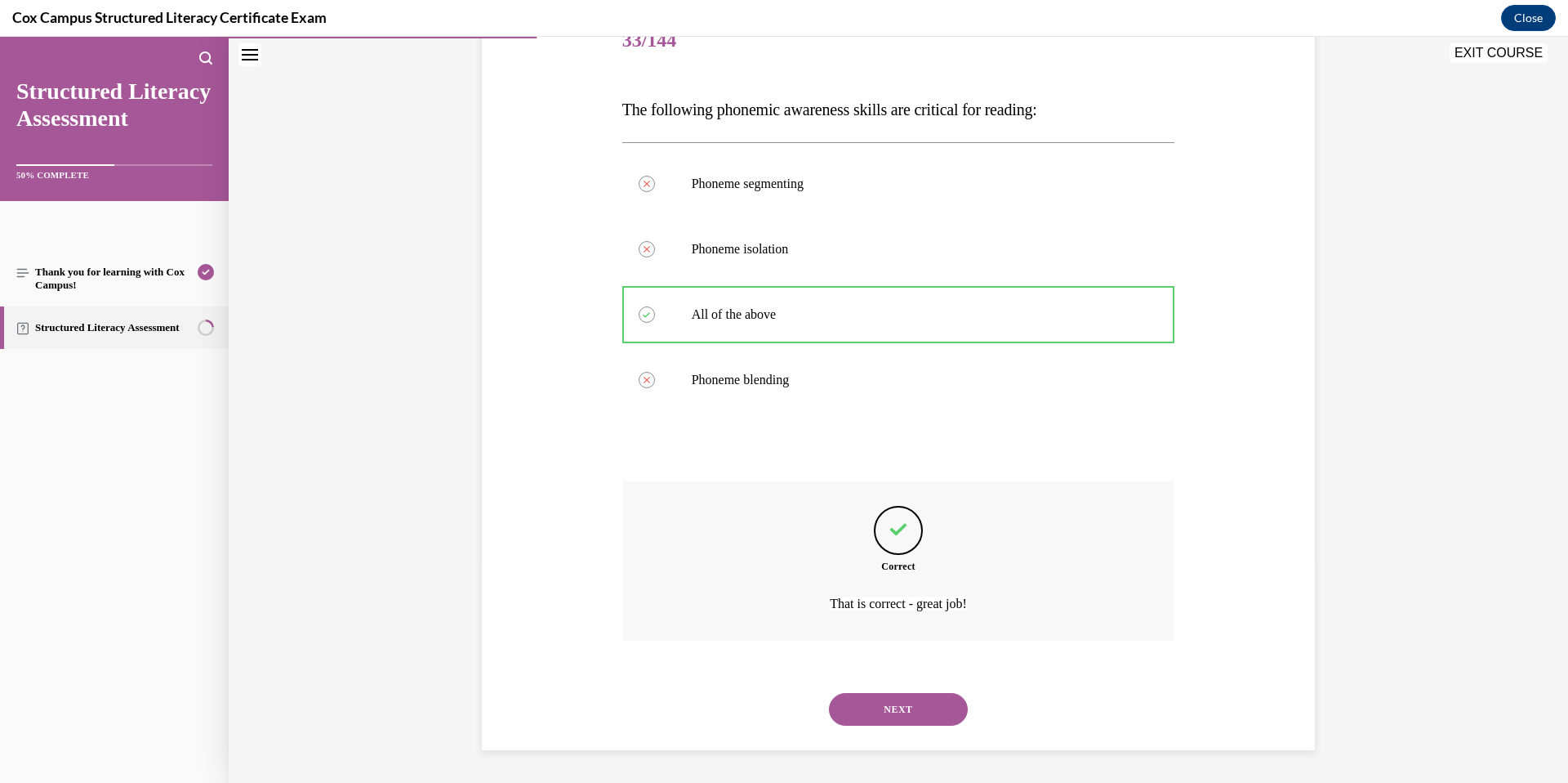
click at [910, 717] on button "NEXT" at bounding box center [898, 709] width 139 height 32
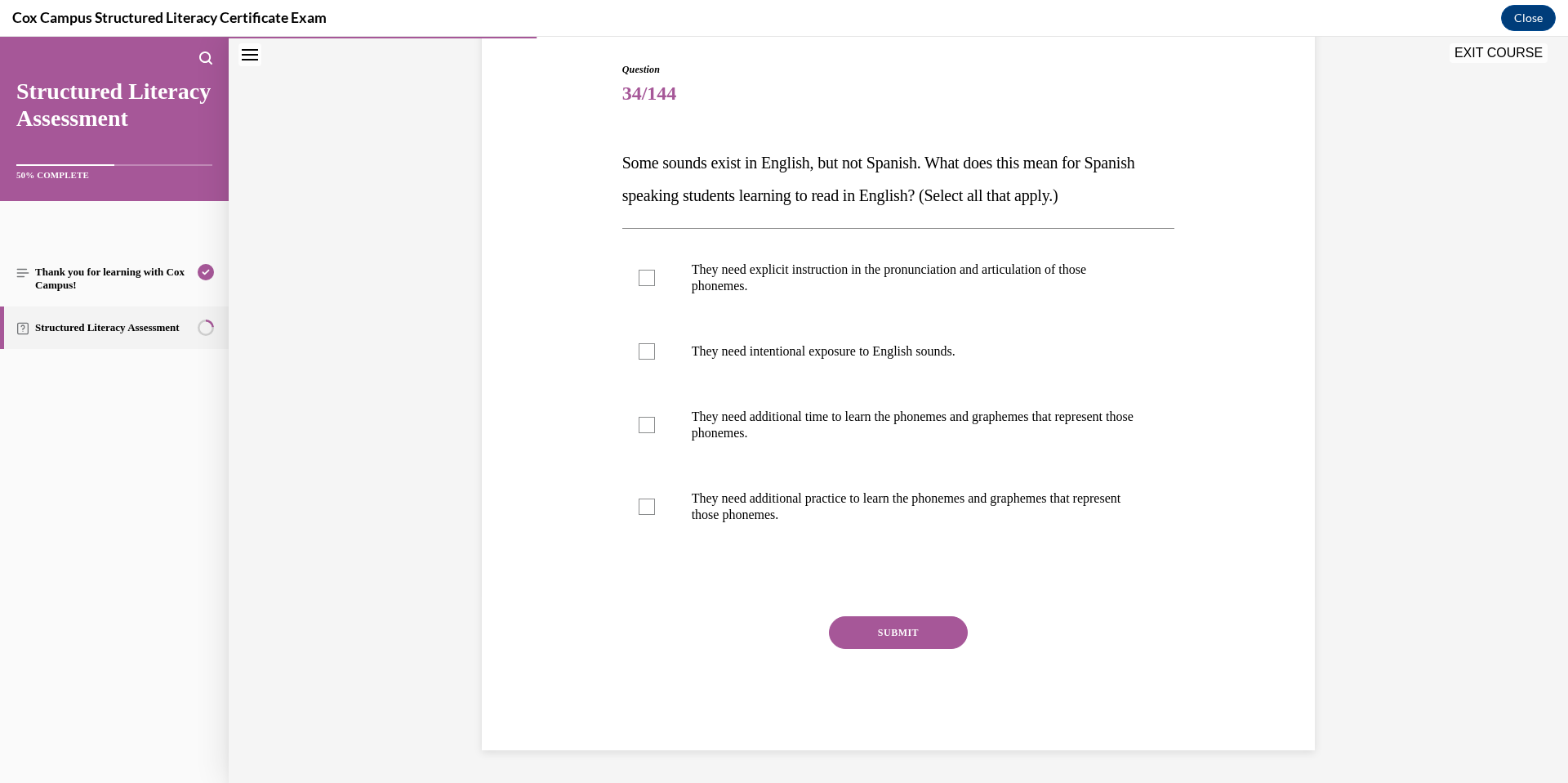
scroll to position [165, 0]
click at [962, 279] on p "They need explicit instruction in the pronunciation and articulation of those p…" at bounding box center [913, 278] width 443 height 32
click at [655, 279] on input "They need explicit instruction in the pronunciation and articulation of those p…" at bounding box center [646, 277] width 16 height 16
checkbox input "true"
click at [963, 354] on p "They need intentional exposure to English sounds." at bounding box center [913, 351] width 443 height 16
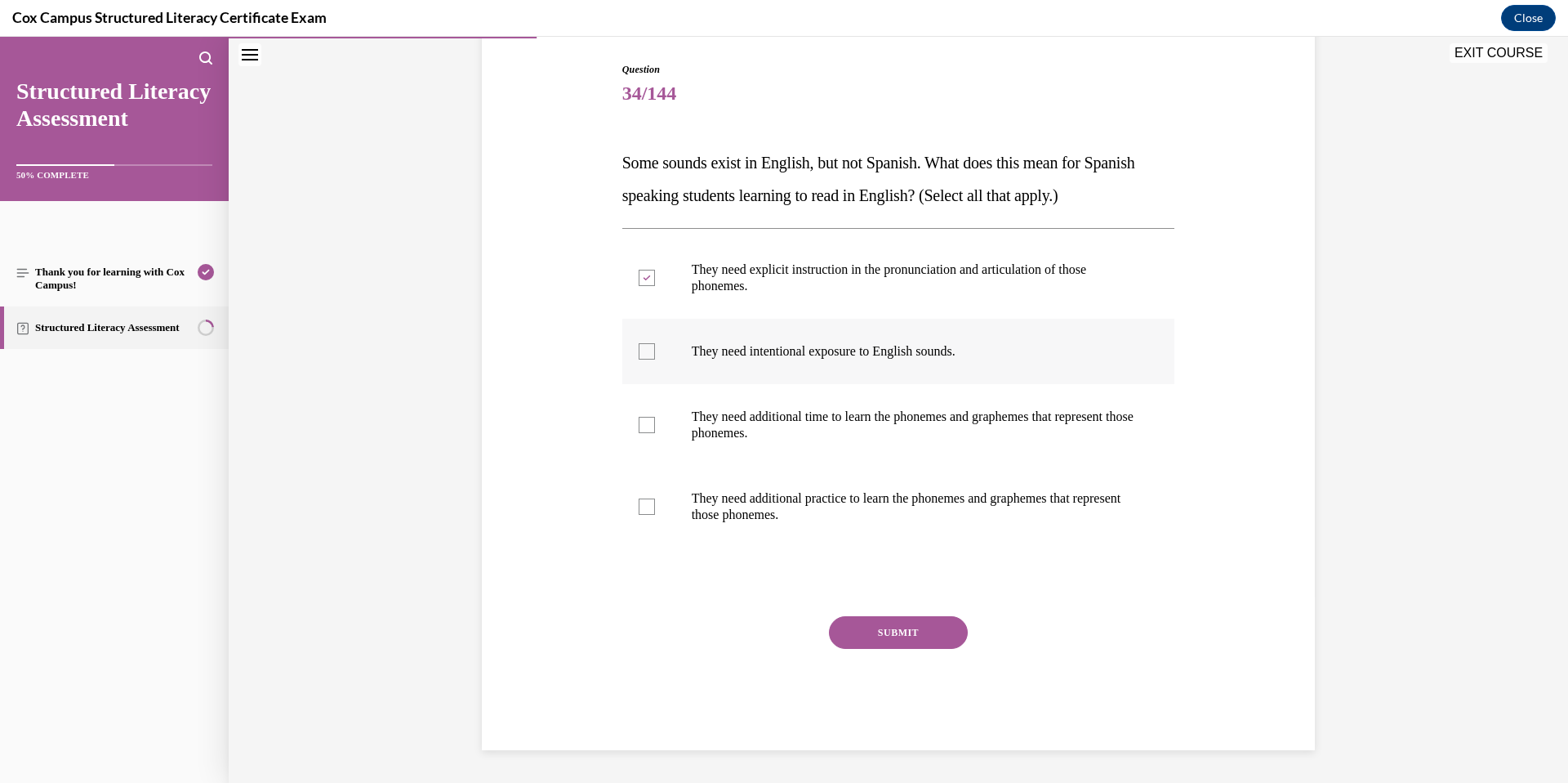
click at [655, 354] on input "They need intentional exposure to English sounds." at bounding box center [646, 351] width 16 height 16
checkbox input "true"
click at [976, 423] on p "They need additional time to learn the phonemes and graphemes that represent th…" at bounding box center [913, 424] width 443 height 32
click at [655, 423] on input "They need additional time to learn the phonemes and graphemes that represent th…" at bounding box center [646, 424] width 16 height 16
checkbox input "true"
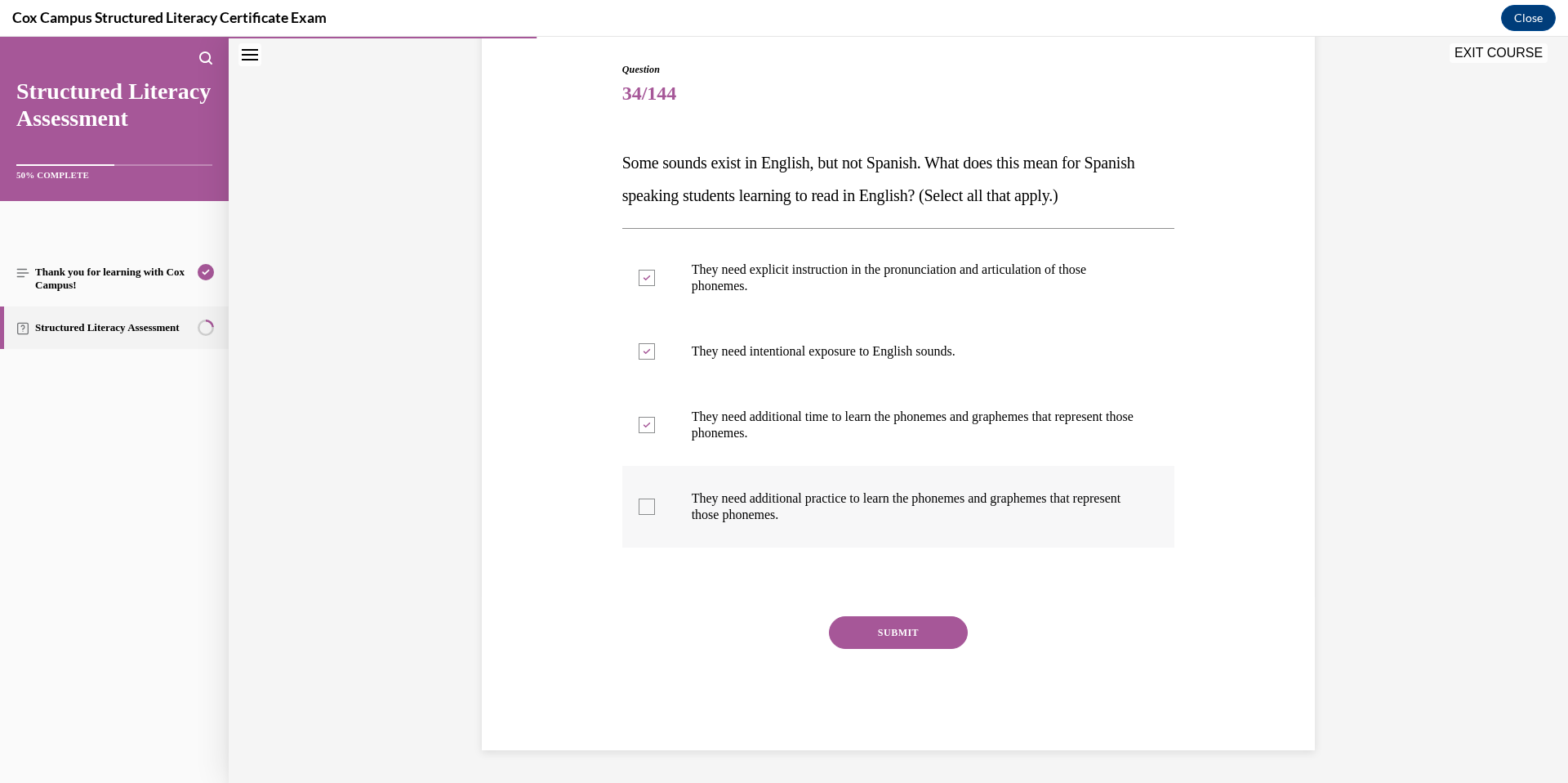
click at [972, 501] on p "They need additional practice to learn the phonemes and graphemes that represen…" at bounding box center [913, 506] width 443 height 32
click at [655, 501] on input "They need additional practice to learn the phonemes and graphemes that represen…" at bounding box center [646, 506] width 16 height 16
checkbox input "true"
click at [930, 639] on button "SUBMIT" at bounding box center [898, 632] width 139 height 32
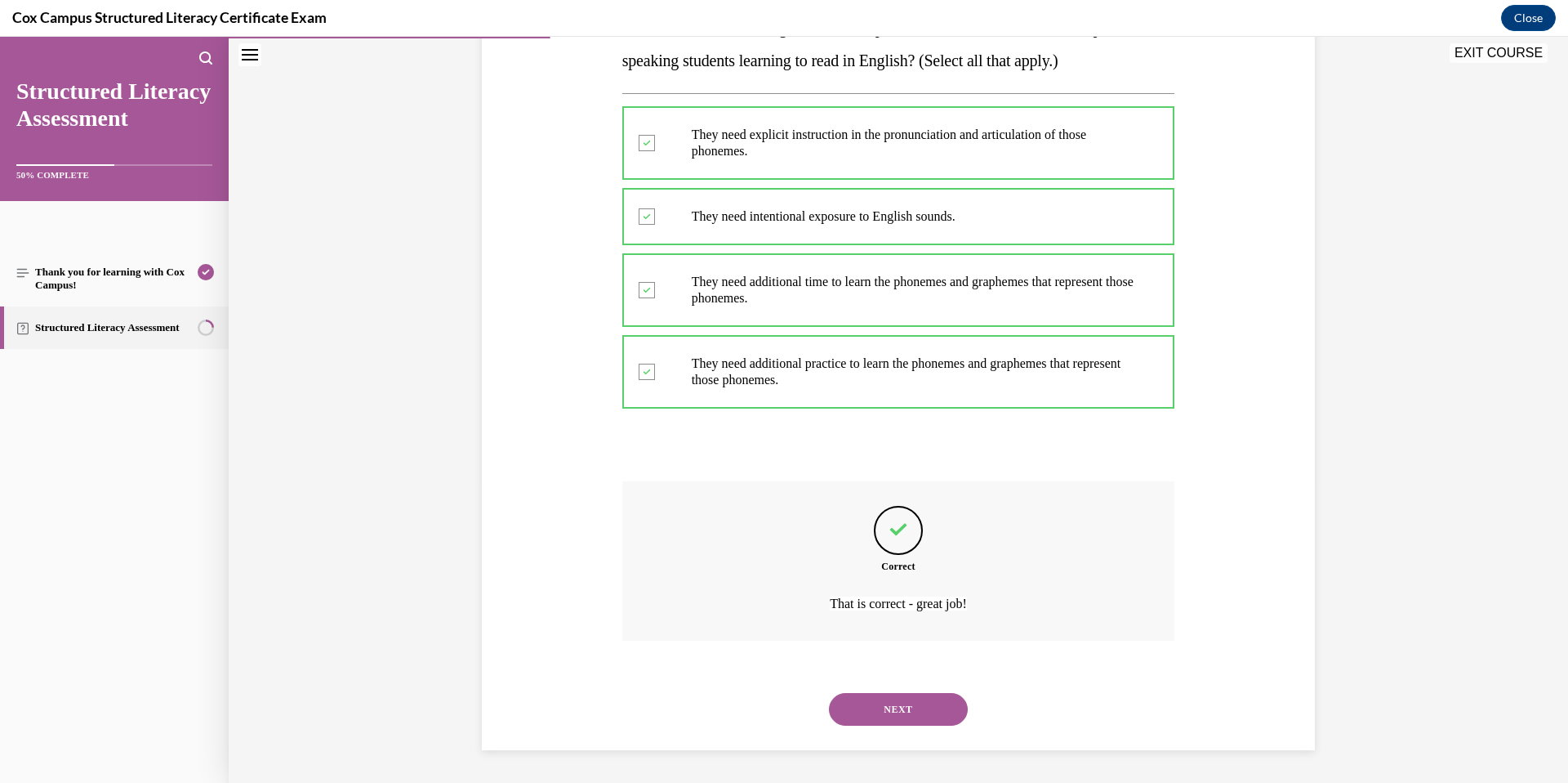
click at [899, 715] on button "NEXT" at bounding box center [898, 709] width 139 height 32
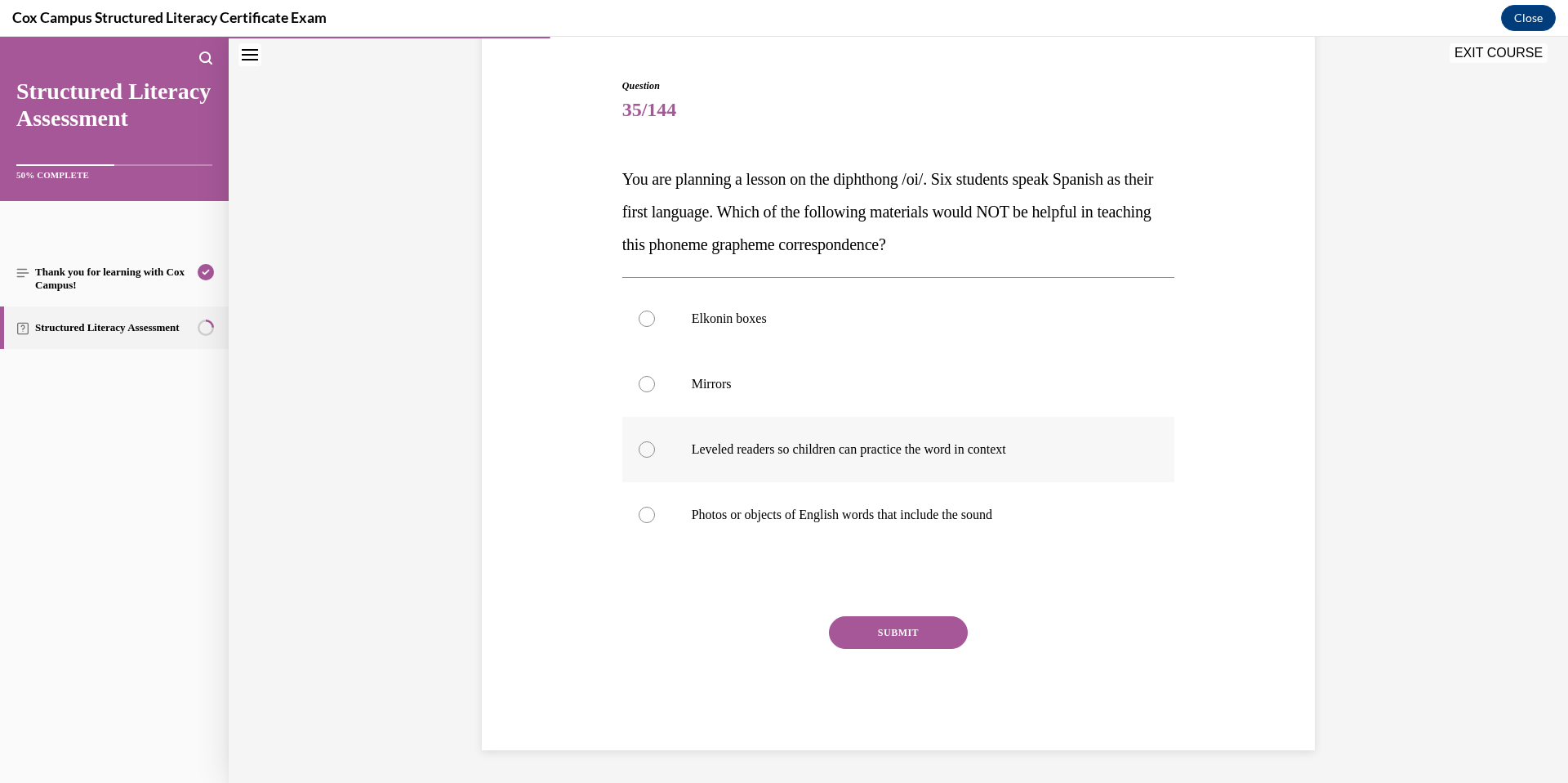
click at [835, 446] on p "Leveled readers so children can practice the word in context" at bounding box center [913, 449] width 443 height 16
click at [655, 446] on input "Leveled readers so children can practice the word in context" at bounding box center [646, 449] width 16 height 16
radio input "true"
click at [902, 637] on button "SUBMIT" at bounding box center [898, 632] width 139 height 32
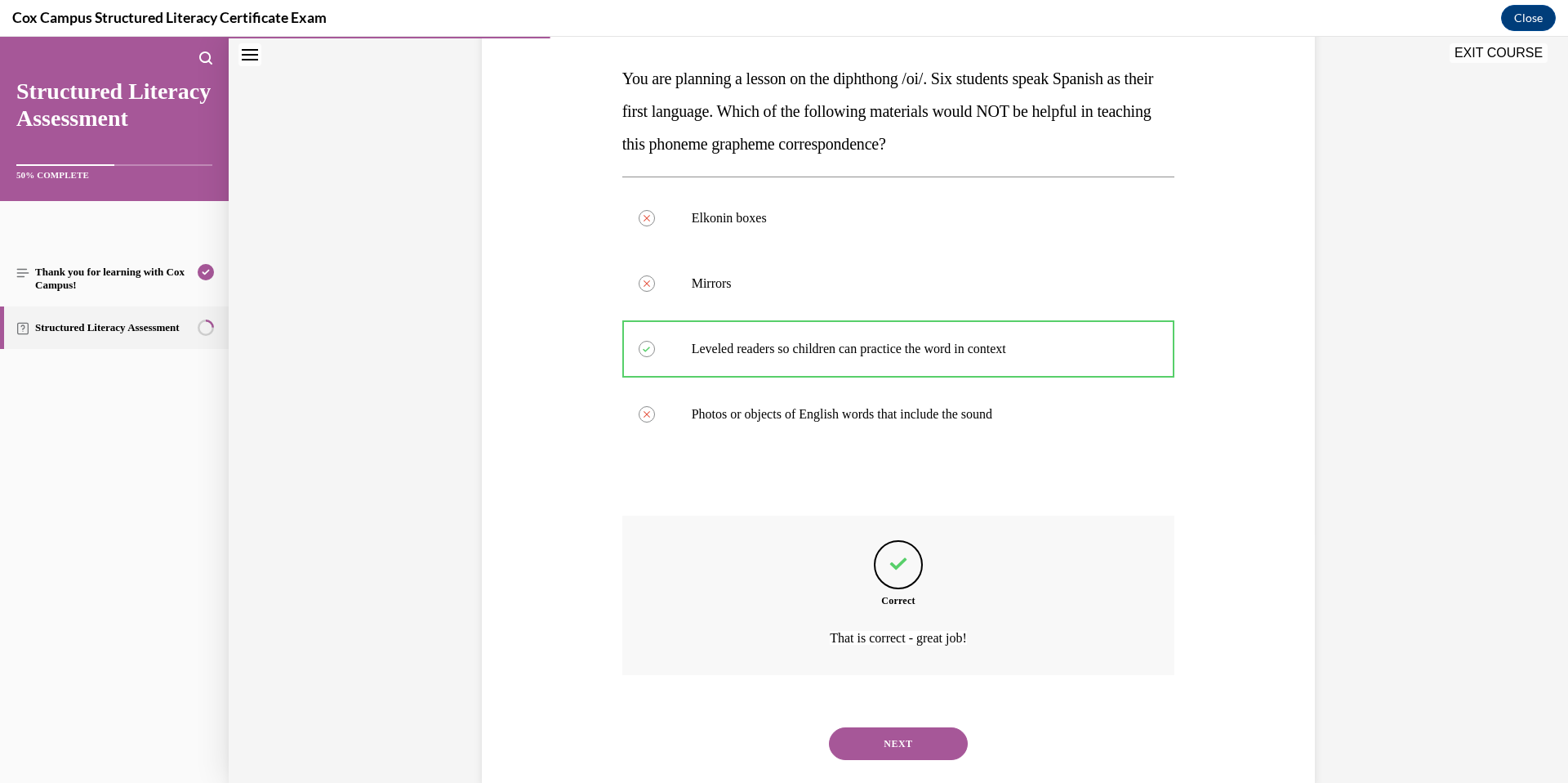
scroll to position [284, 0]
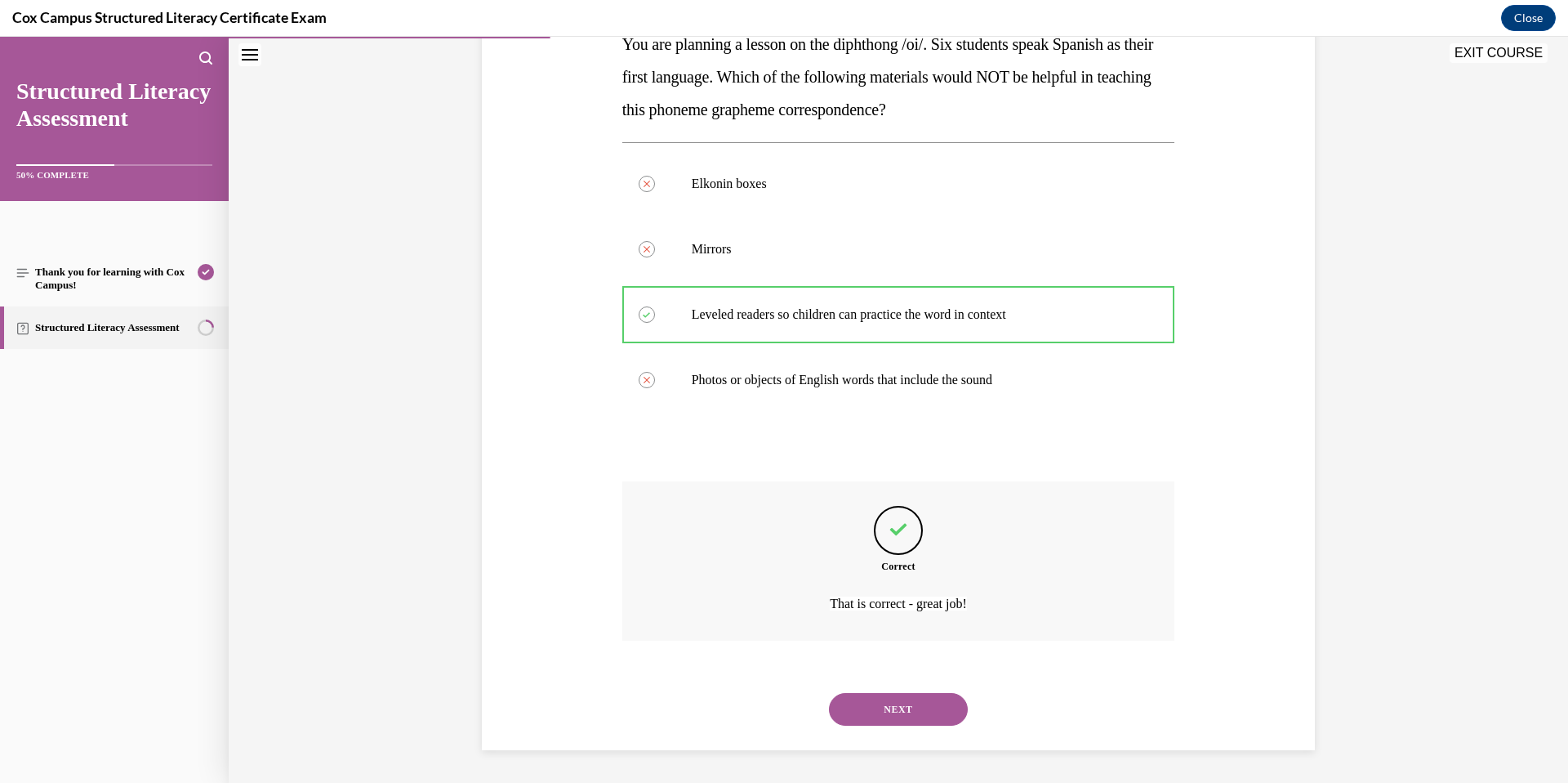
click at [921, 701] on button "NEXT" at bounding box center [898, 709] width 139 height 32
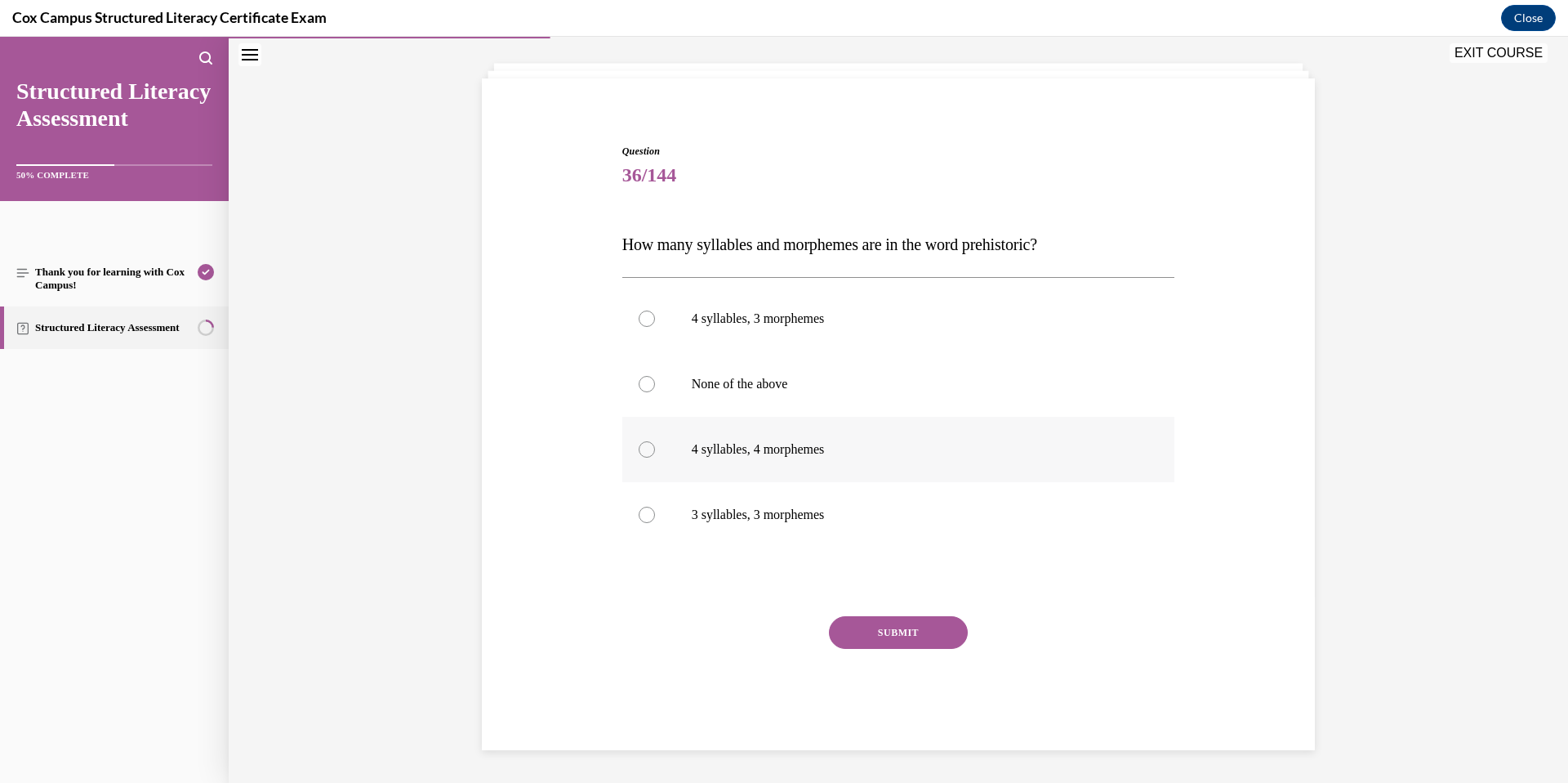
click at [807, 451] on p "4 syllables, 4 morphemes" at bounding box center [913, 449] width 443 height 16
click at [655, 451] on input "4 syllables, 4 morphemes" at bounding box center [646, 449] width 16 height 16
radio input "true"
click at [894, 624] on button "SUBMIT" at bounding box center [898, 632] width 139 height 32
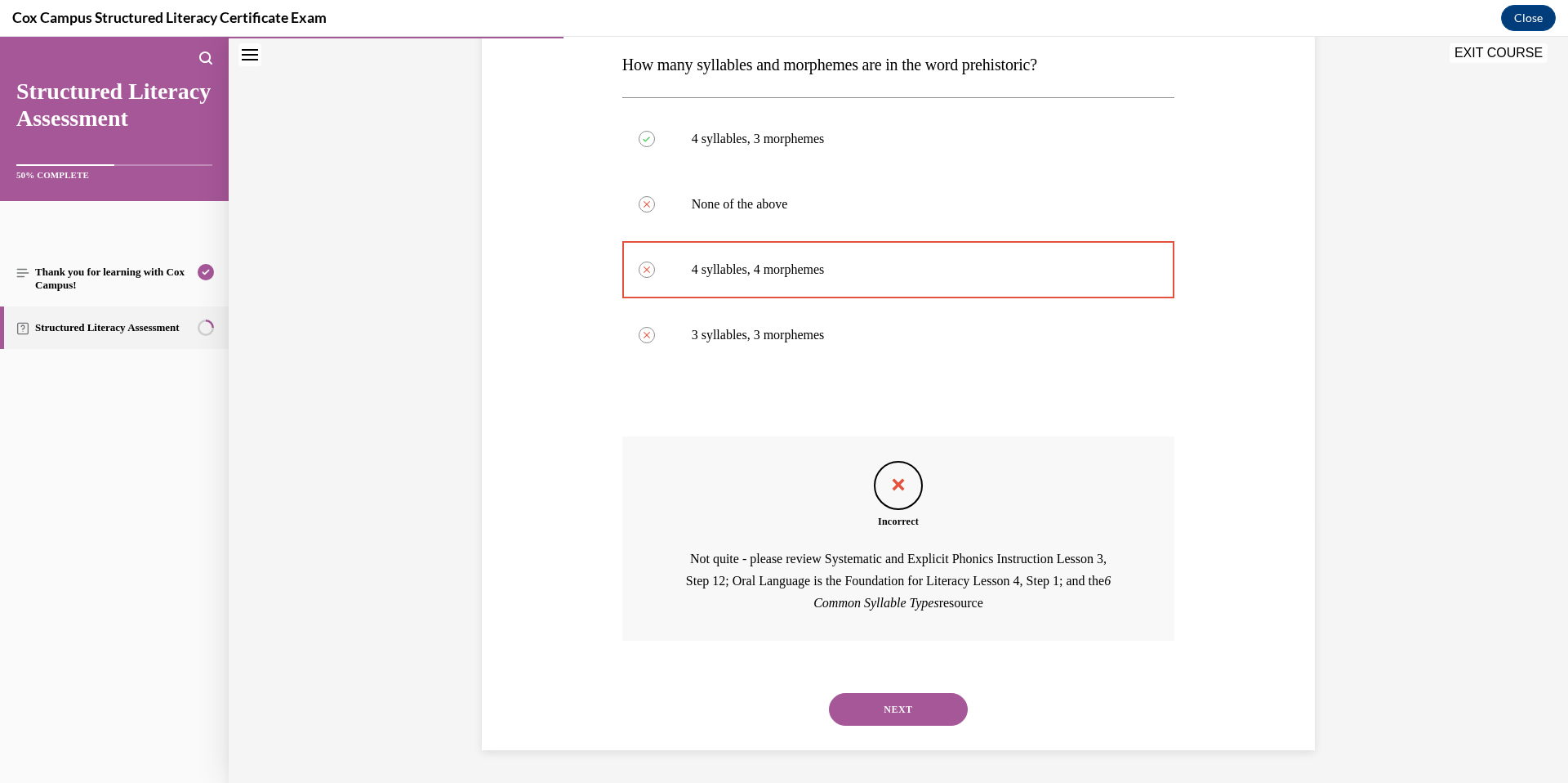
click at [937, 711] on button "NEXT" at bounding box center [898, 709] width 139 height 32
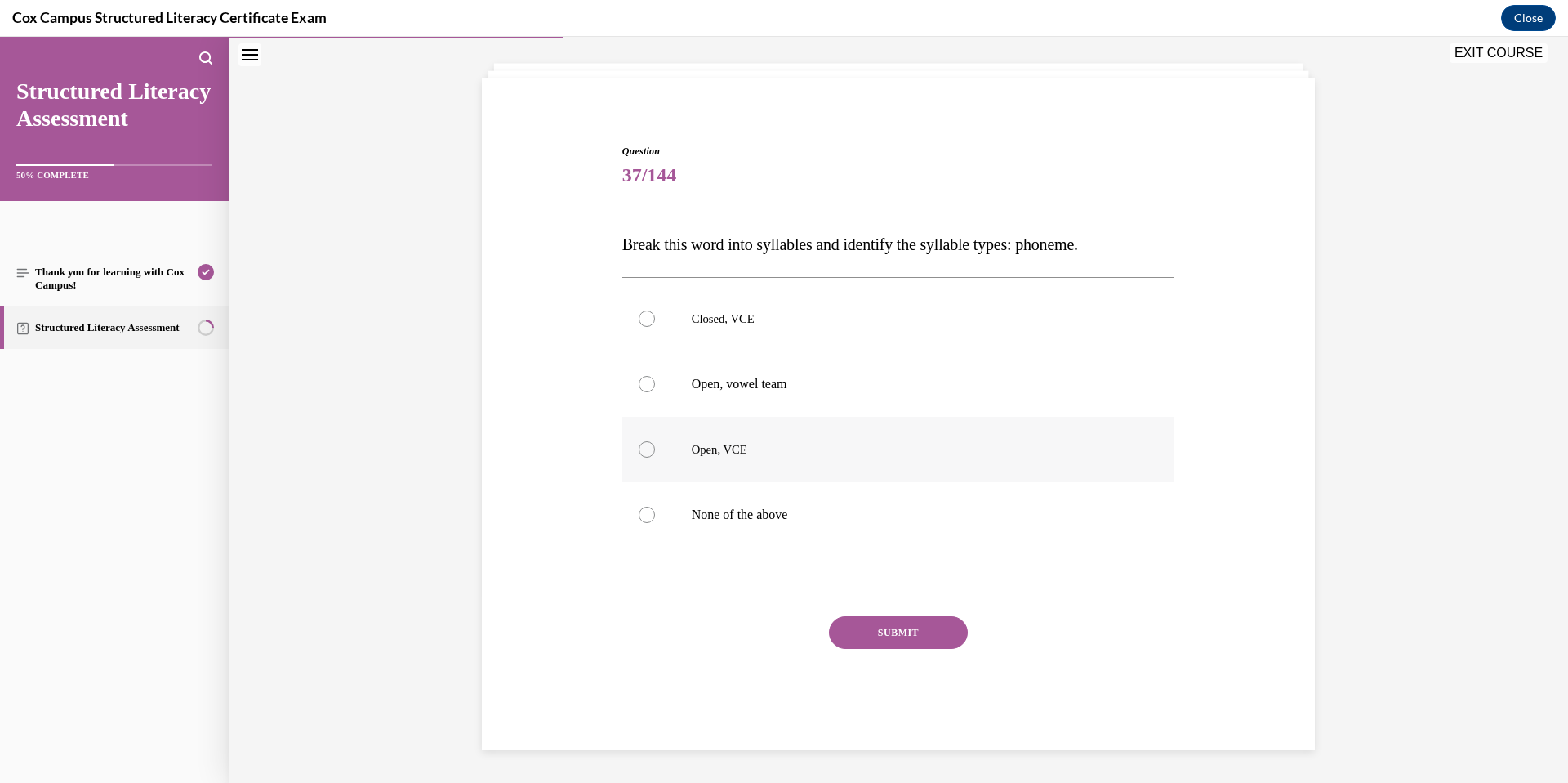
click at [794, 441] on p "Open, VCE" at bounding box center [913, 449] width 443 height 16
click at [655, 441] on input "Open, VCE" at bounding box center [646, 449] width 16 height 16
radio input "true"
click at [900, 633] on button "SUBMIT" at bounding box center [898, 632] width 139 height 32
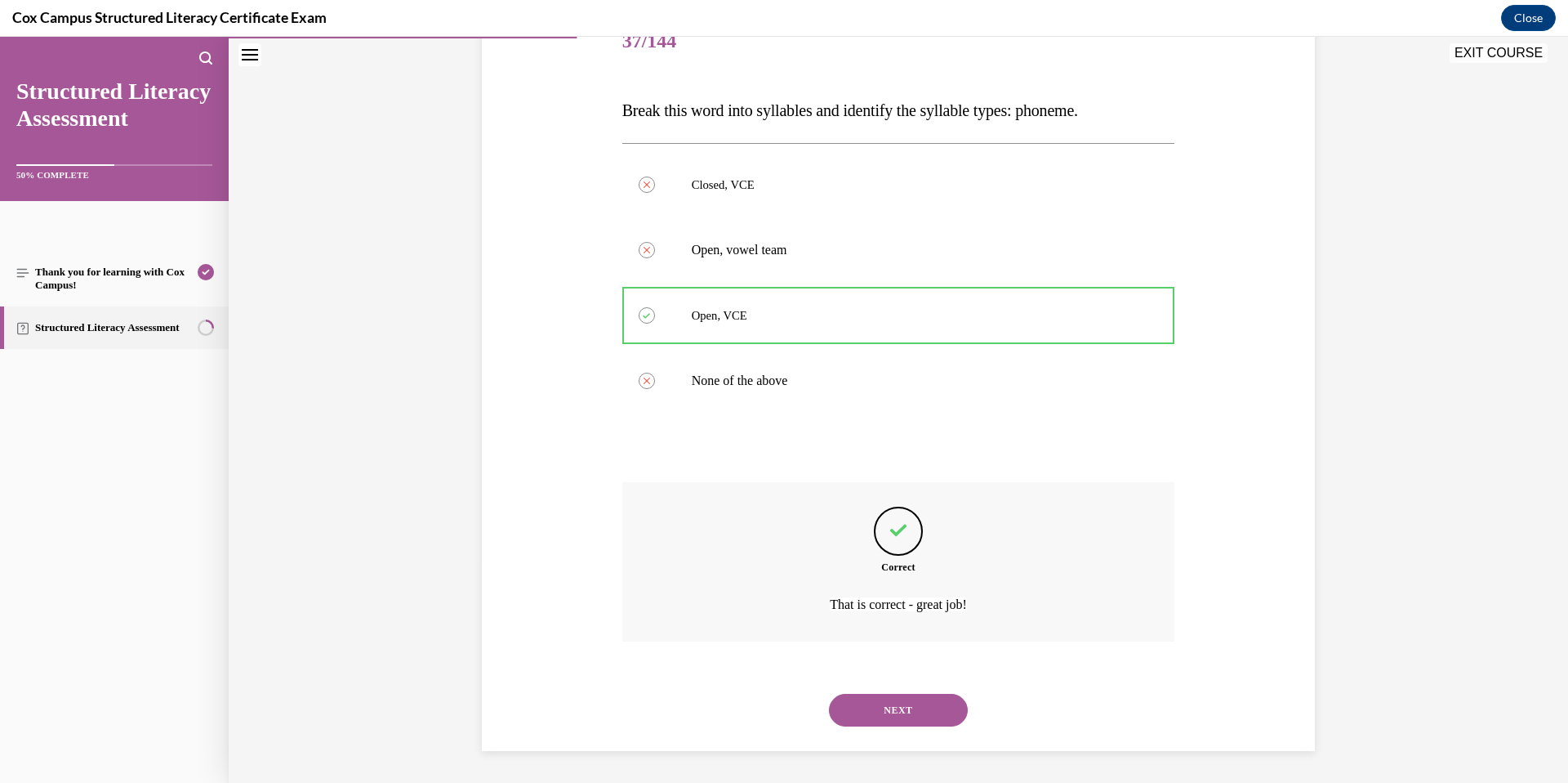
scroll to position [220, 0]
click at [924, 728] on div "NEXT" at bounding box center [899, 709] width 553 height 66
click at [926, 717] on button "NEXT" at bounding box center [898, 709] width 139 height 32
